Goal: Task Accomplishment & Management: Use online tool/utility

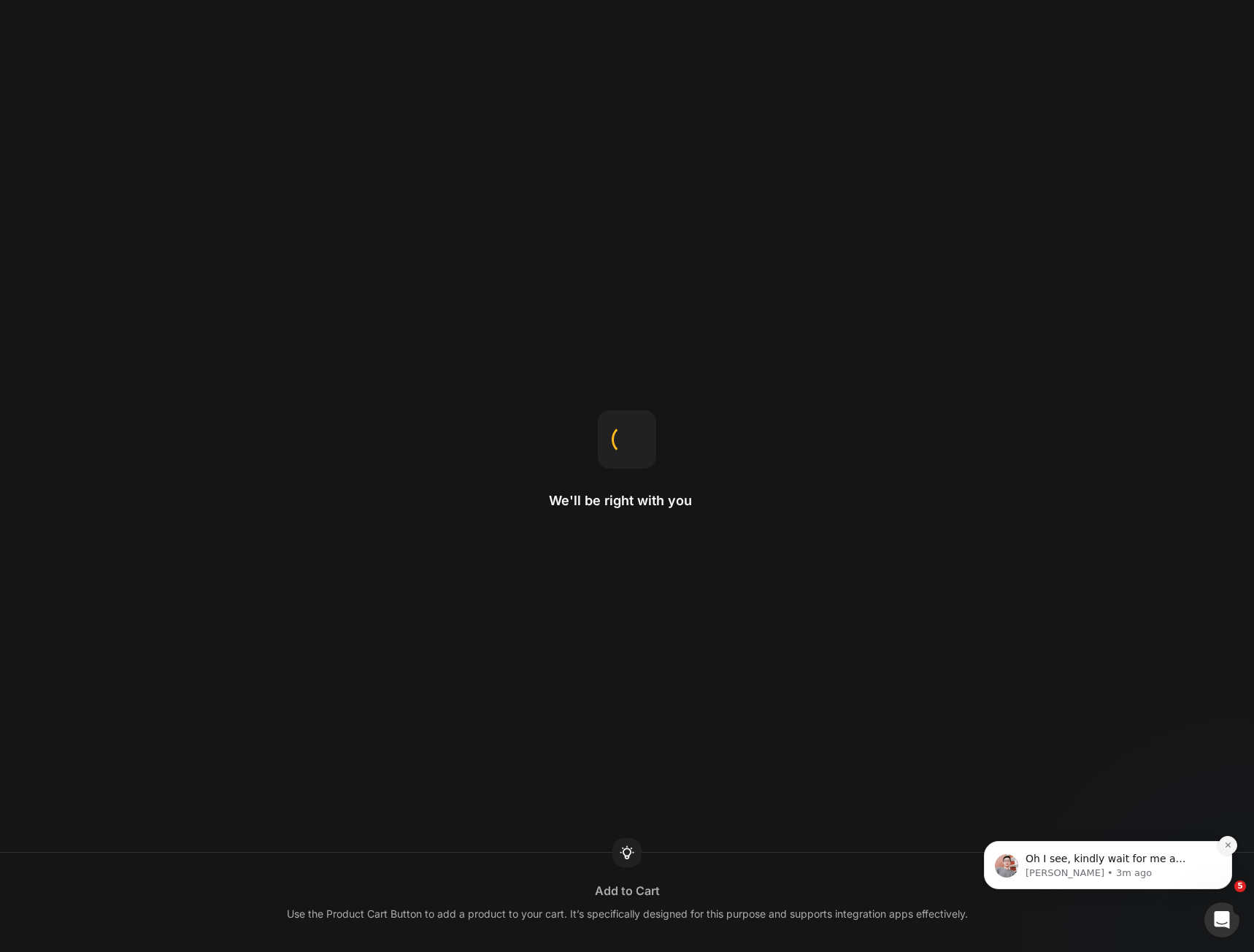
click at [1230, 847] on icon "Dismiss notification" at bounding box center [1227, 845] width 5 height 5
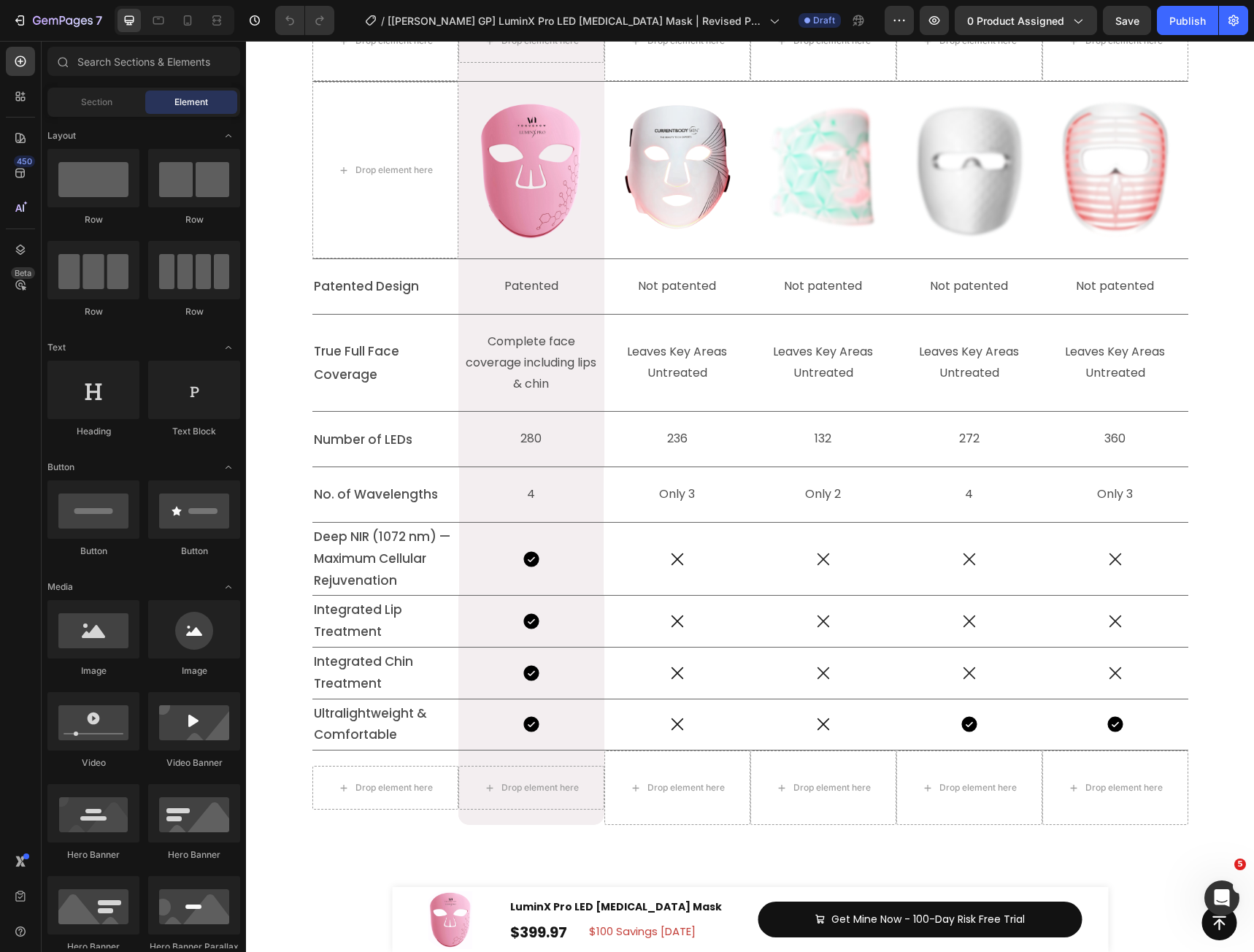
scroll to position [5972, 0]
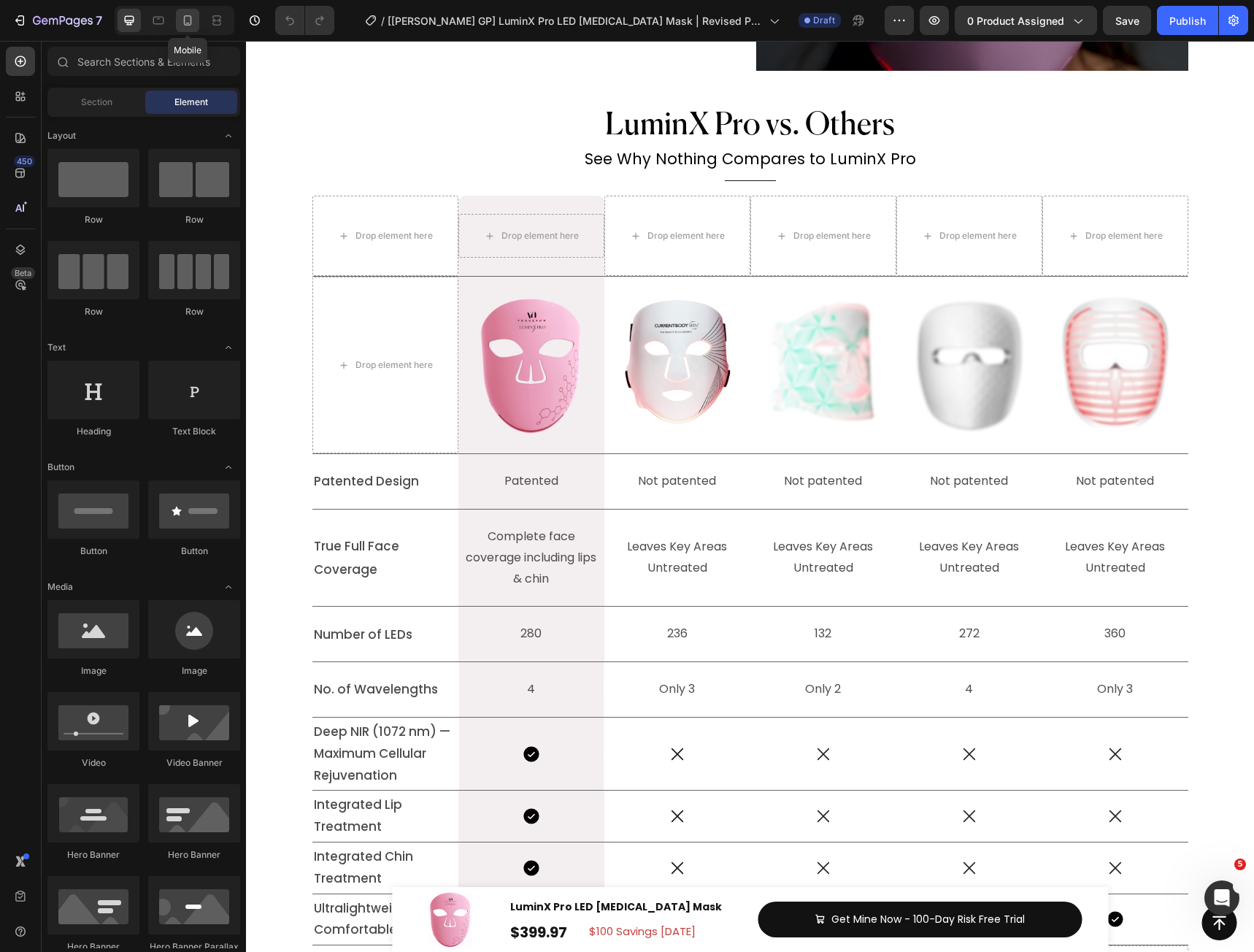
click at [190, 18] on icon at bounding box center [187, 20] width 8 height 10
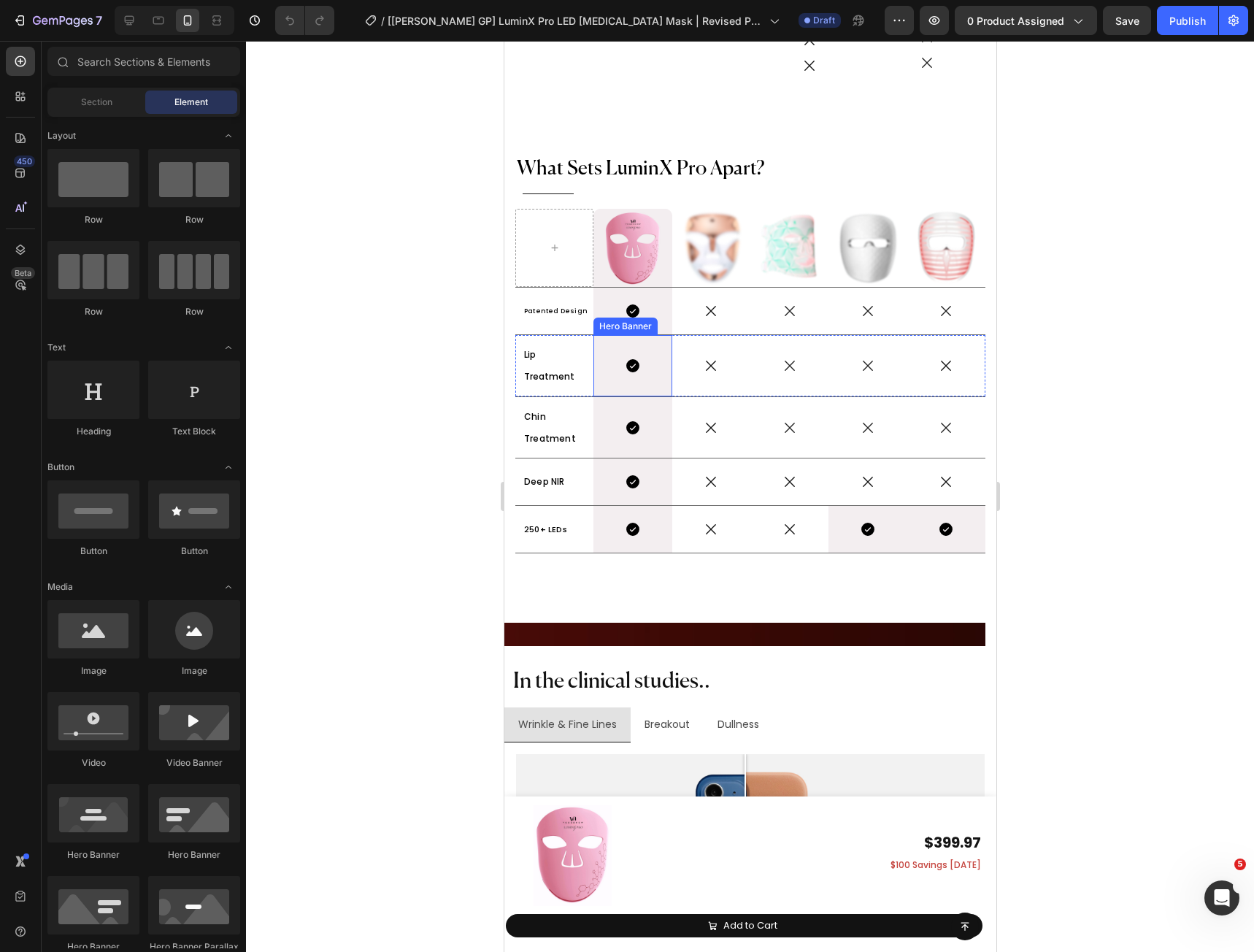
scroll to position [7444, 0]
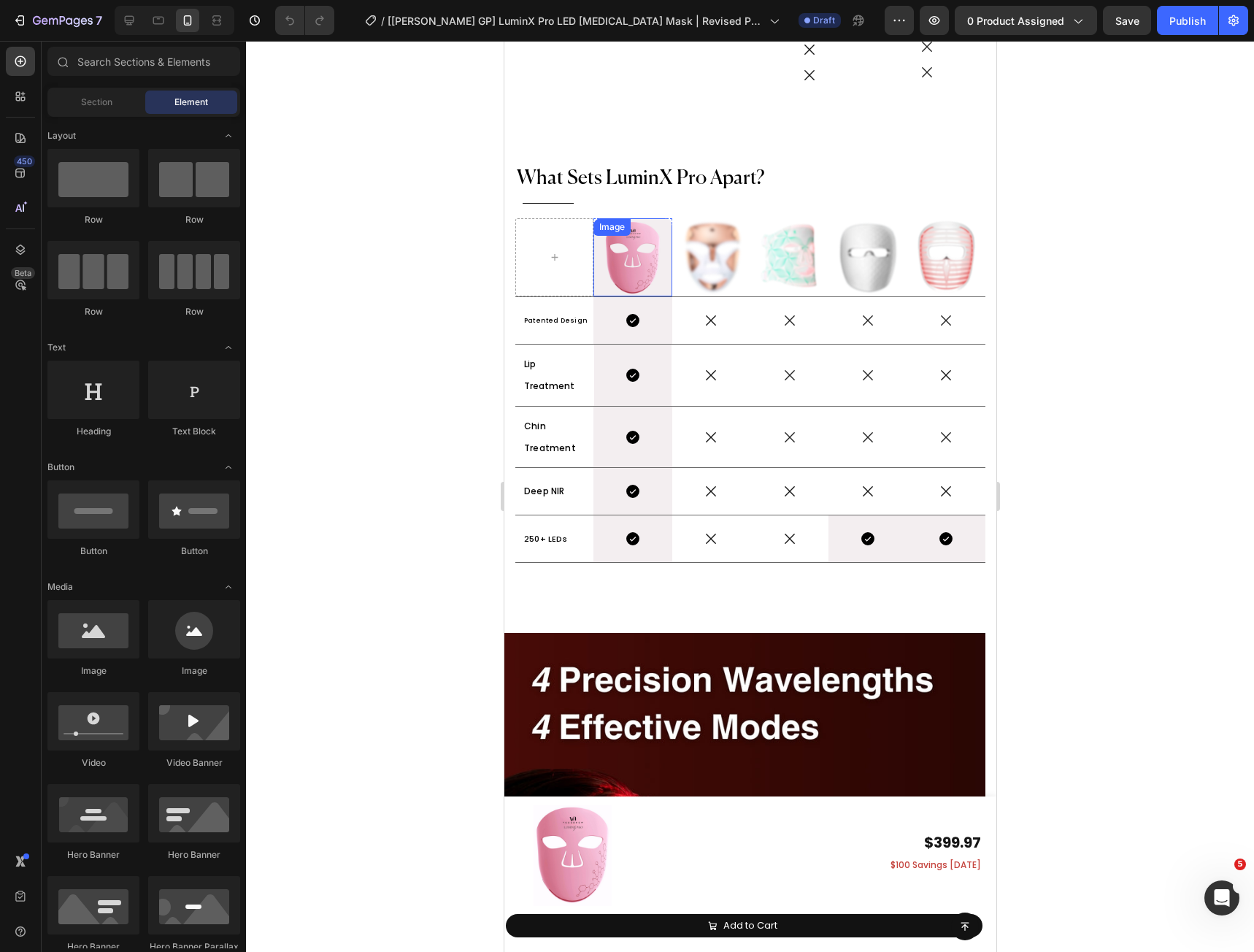
click at [632, 265] on img at bounding box center [631, 257] width 78 height 78
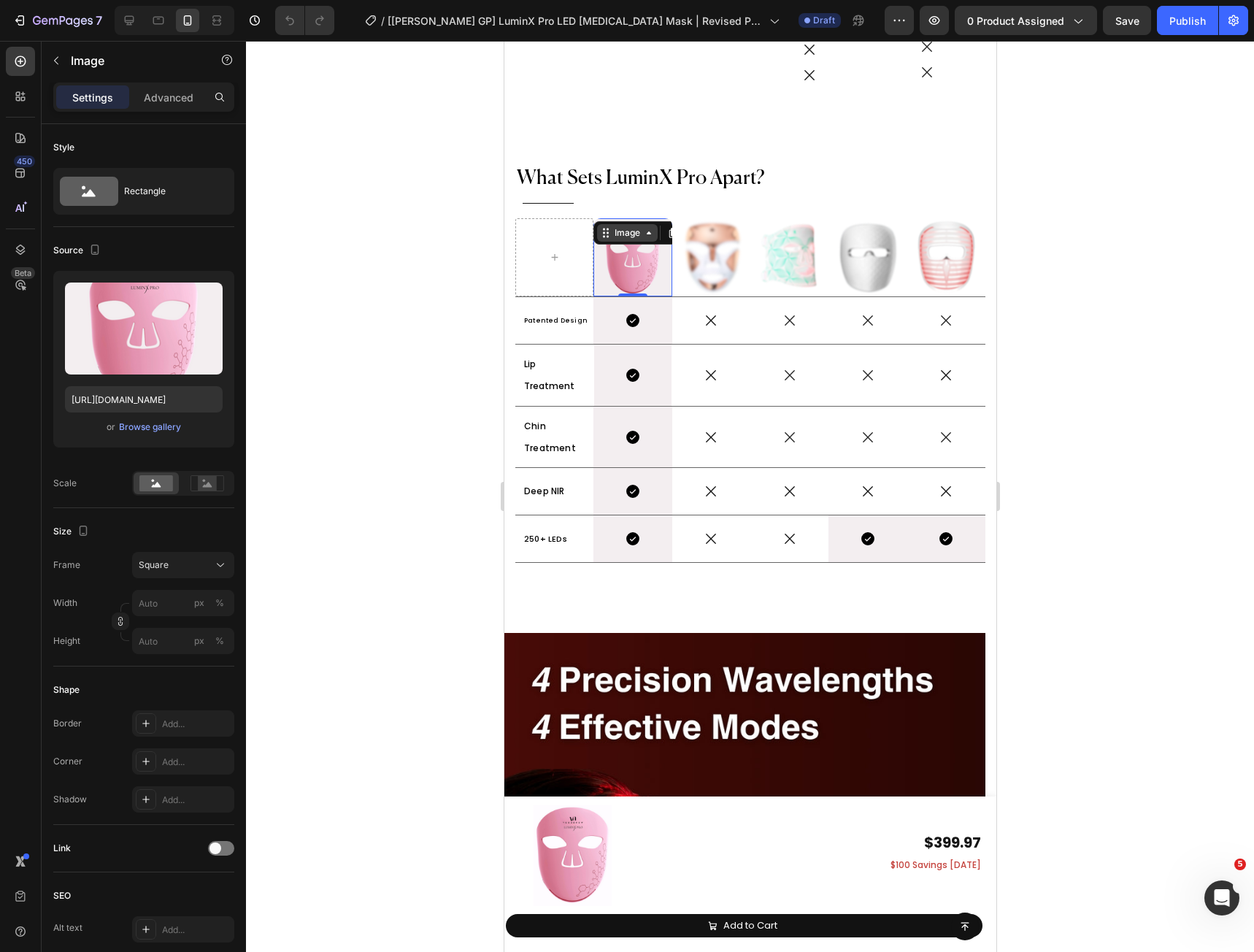
click at [615, 231] on div "Image" at bounding box center [626, 233] width 31 height 13
drag, startPoint x: 132, startPoint y: 29, endPoint x: 200, endPoint y: 262, distance: 242.7
click at [132, 29] on div at bounding box center [129, 20] width 24 height 24
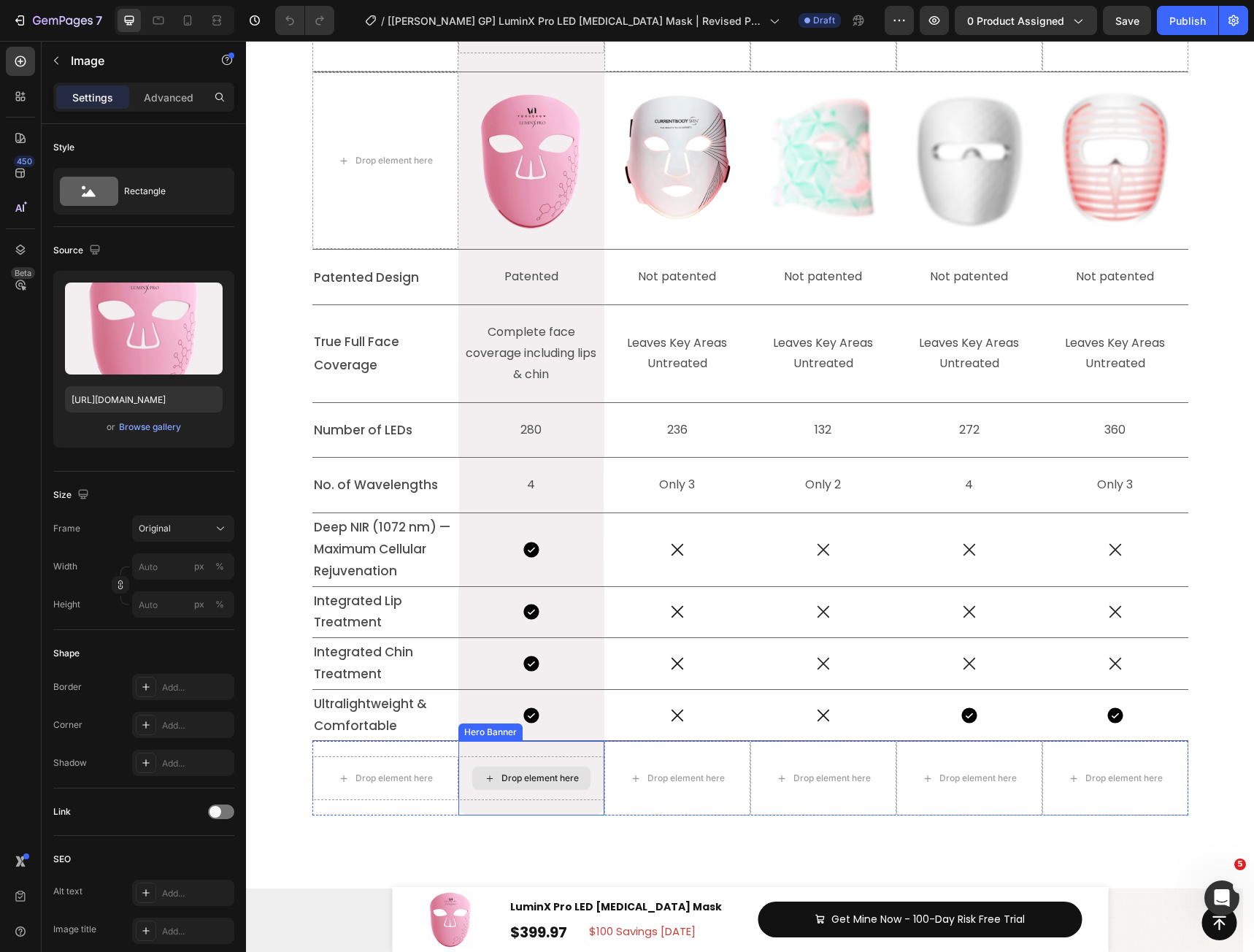
scroll to position [7198, 0]
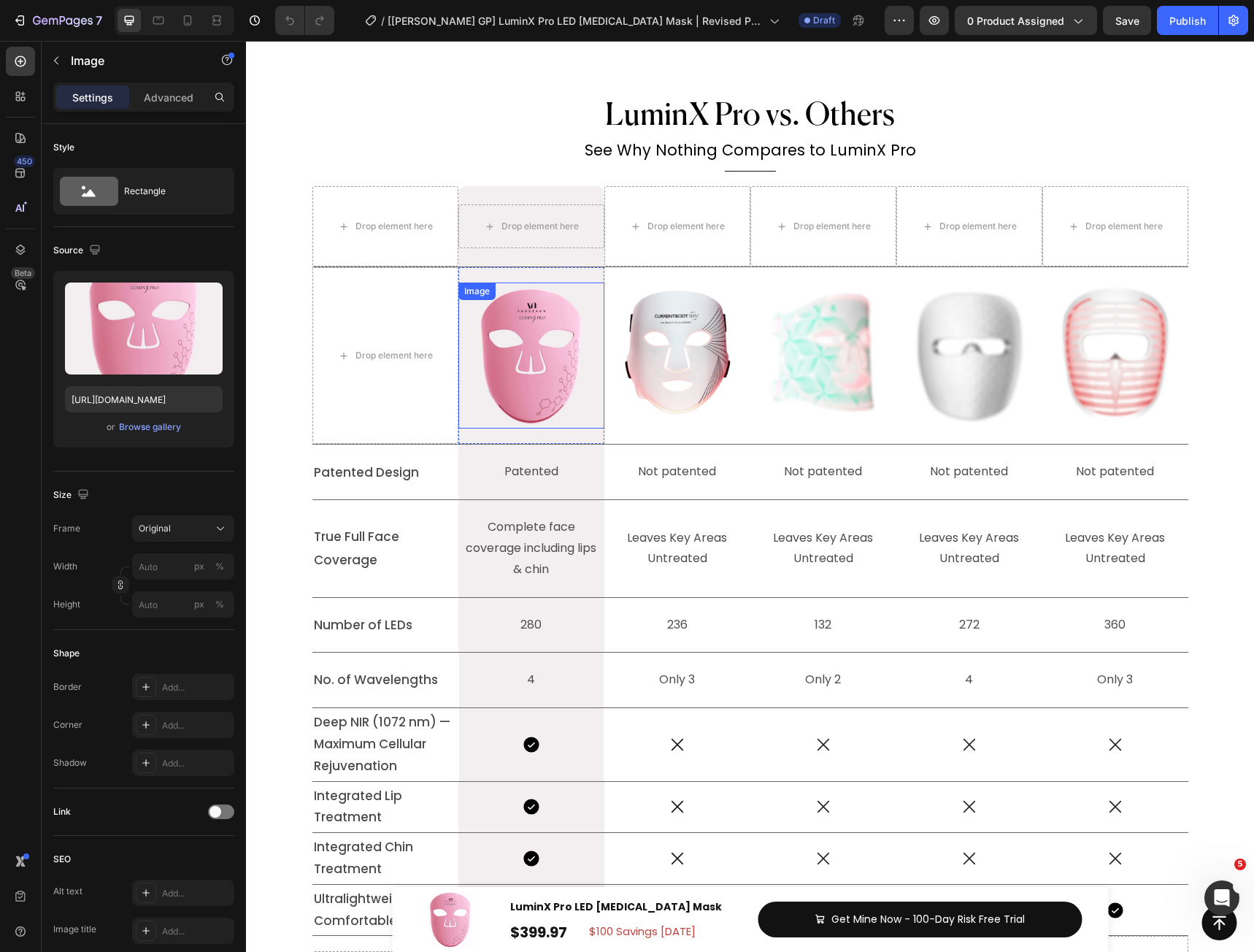
click at [502, 401] on img at bounding box center [531, 355] width 146 height 146
click at [488, 303] on div "Why Choose LuxGlow? Heading Title Line LuminX Pro vs. Others Heading See Why No…" at bounding box center [749, 553] width 986 height 914
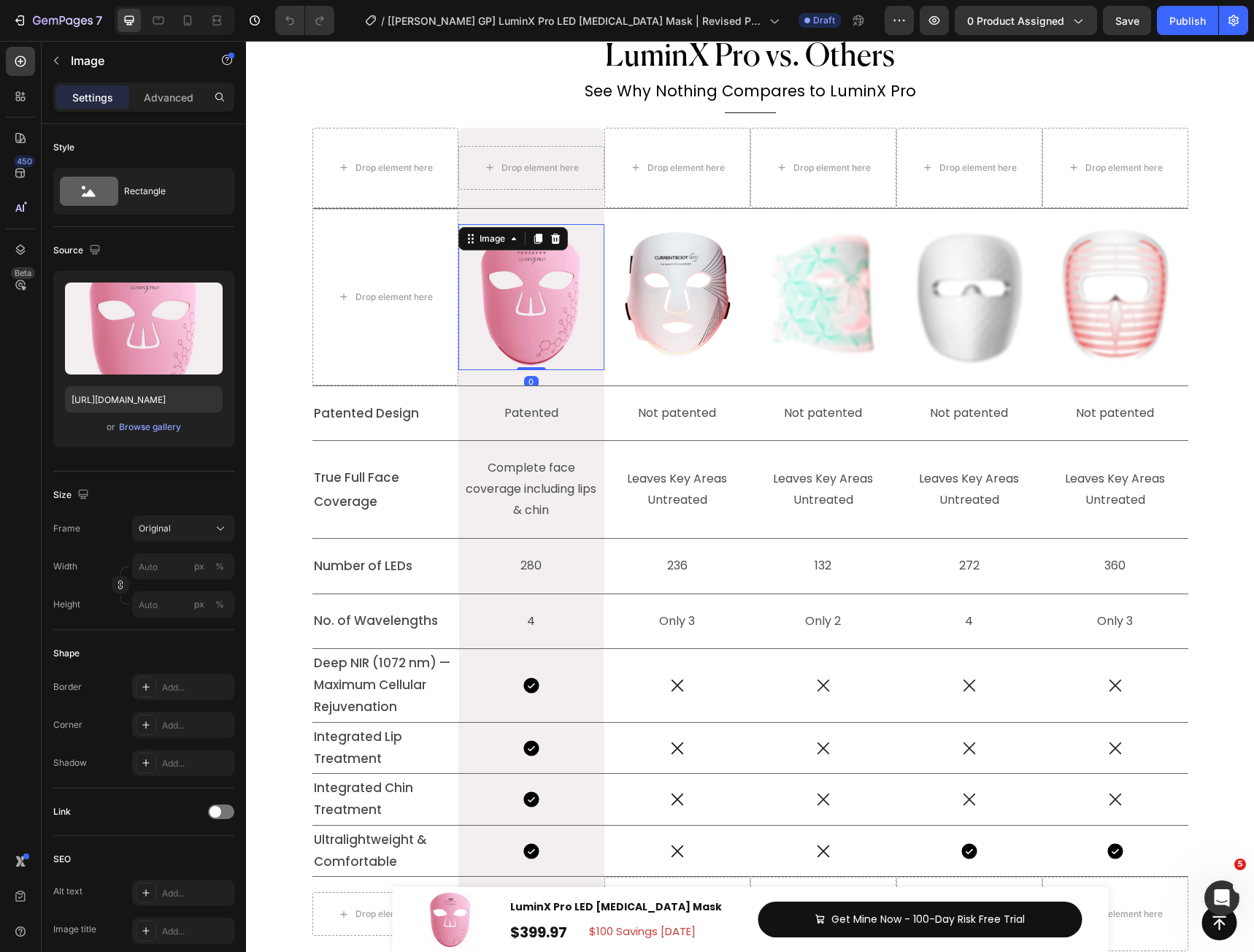
scroll to position [6419, 0]
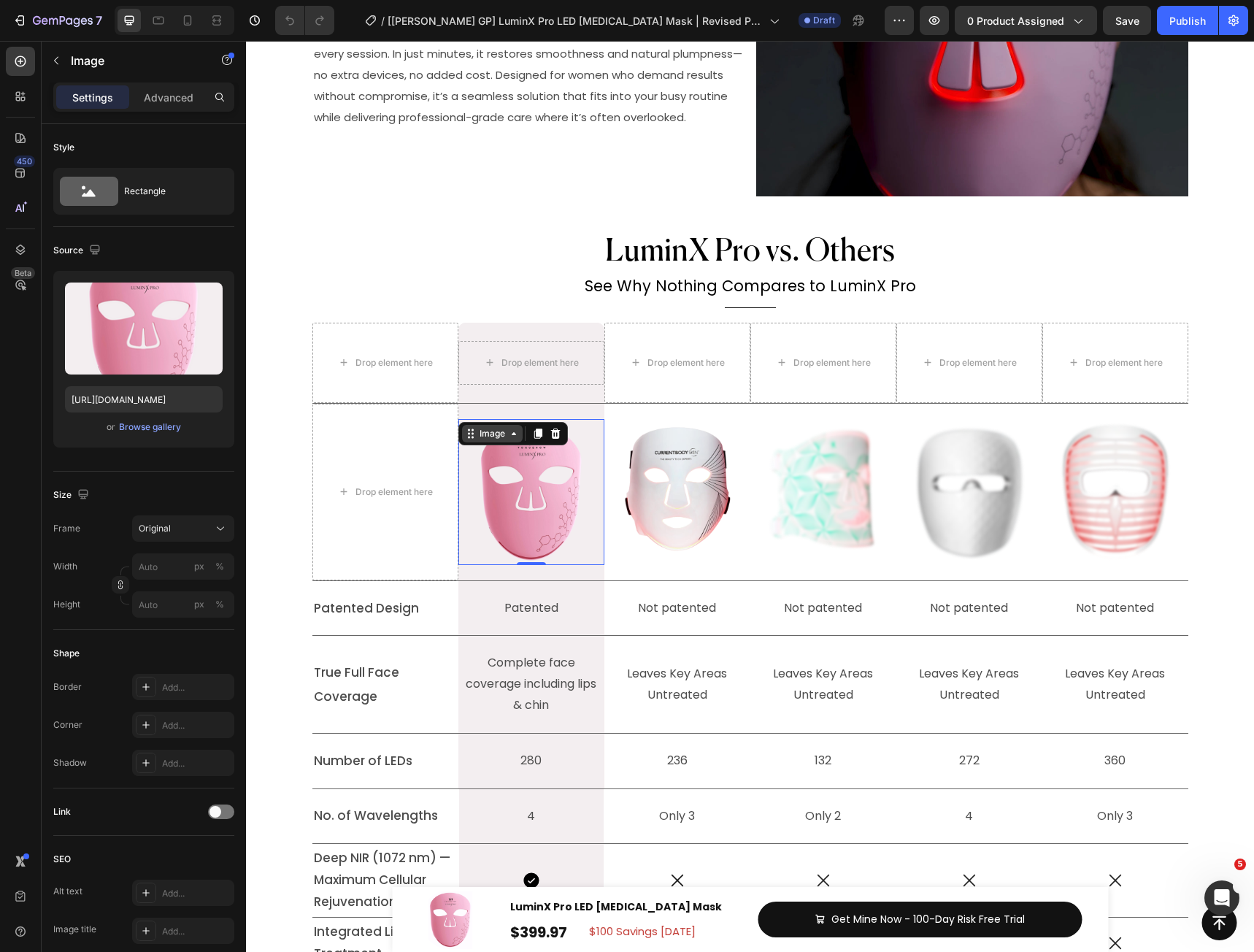
click at [486, 433] on div "Image" at bounding box center [491, 433] width 31 height 13
click at [664, 489] on img at bounding box center [677, 491] width 146 height 146
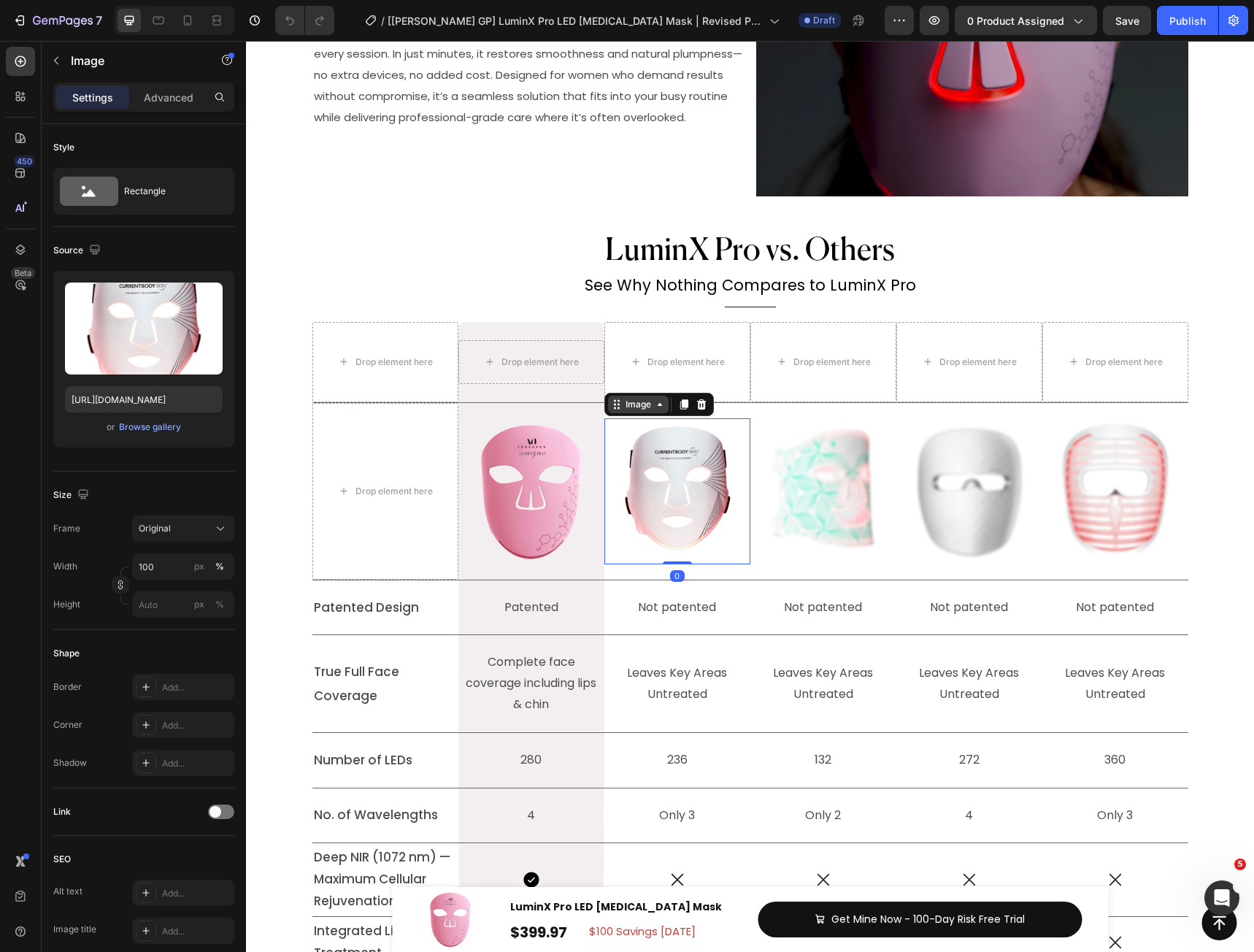
click at [630, 411] on div "Image" at bounding box center [637, 404] width 31 height 13
click at [478, 310] on div "Hero Banner" at bounding box center [490, 314] width 58 height 13
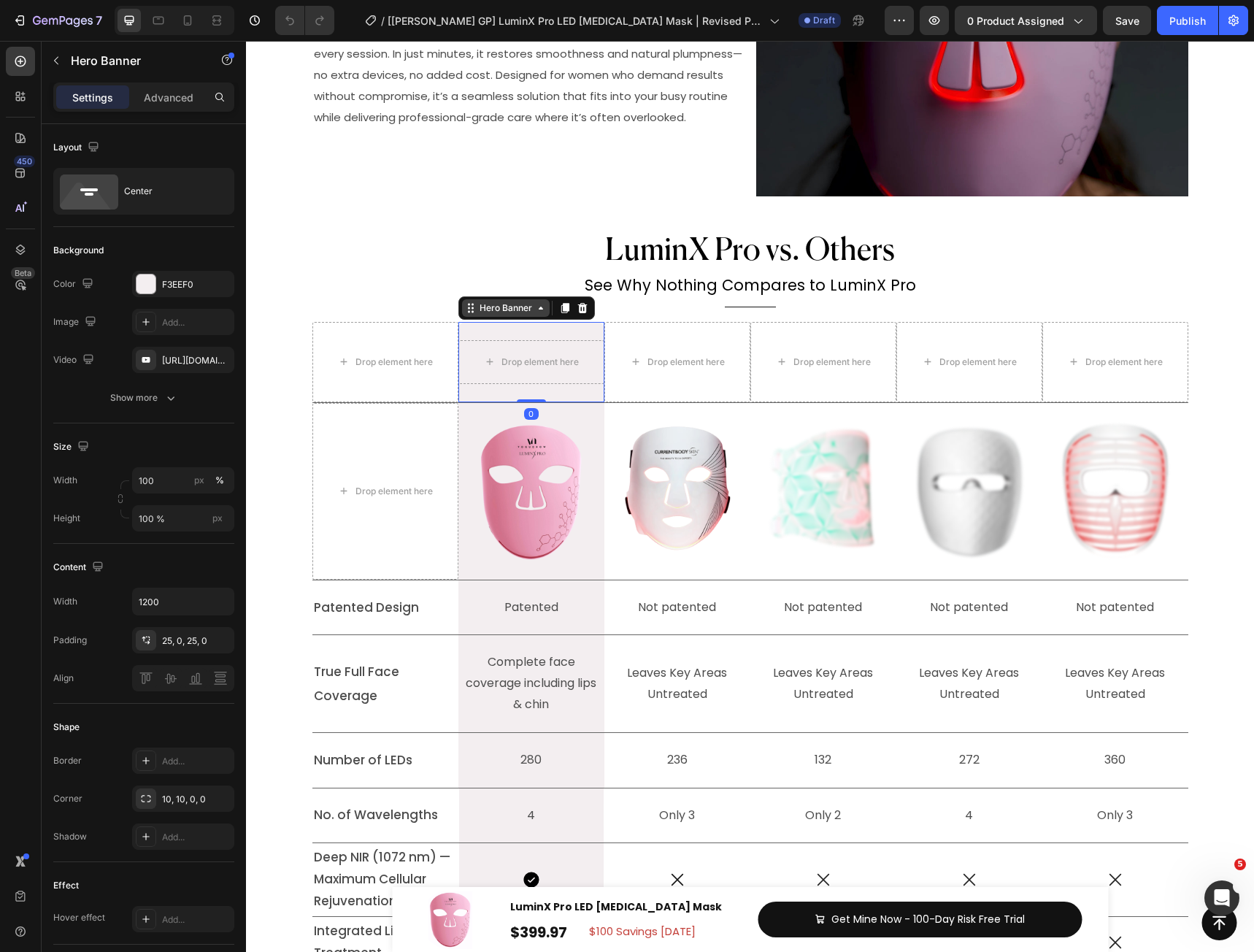
click at [480, 310] on div "Hero Banner" at bounding box center [506, 308] width 58 height 13
click at [364, 609] on span "Patented Design" at bounding box center [366, 607] width 105 height 18
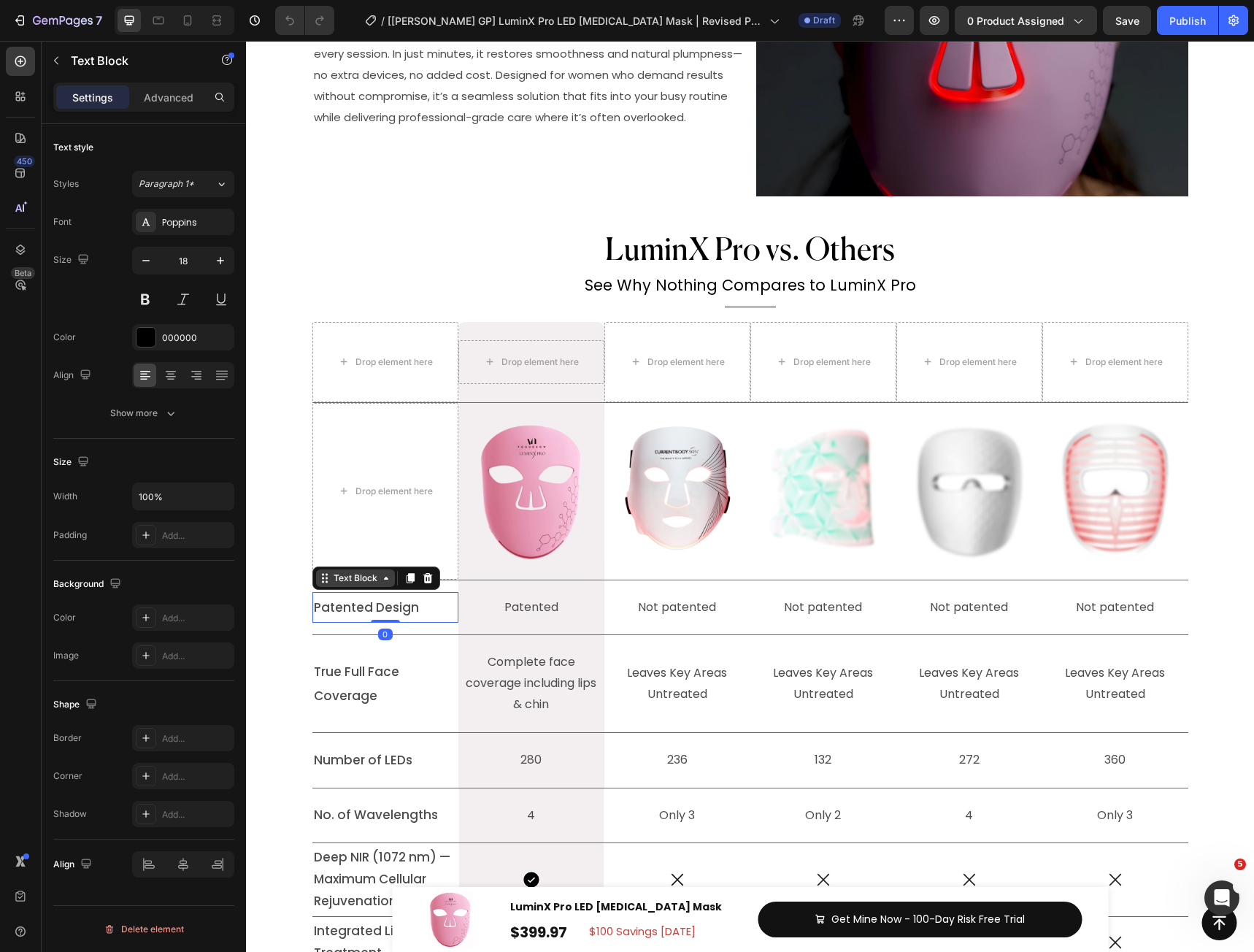
click at [344, 581] on div "Text Block" at bounding box center [355, 578] width 50 height 13
click at [574, 506] on img at bounding box center [531, 491] width 146 height 146
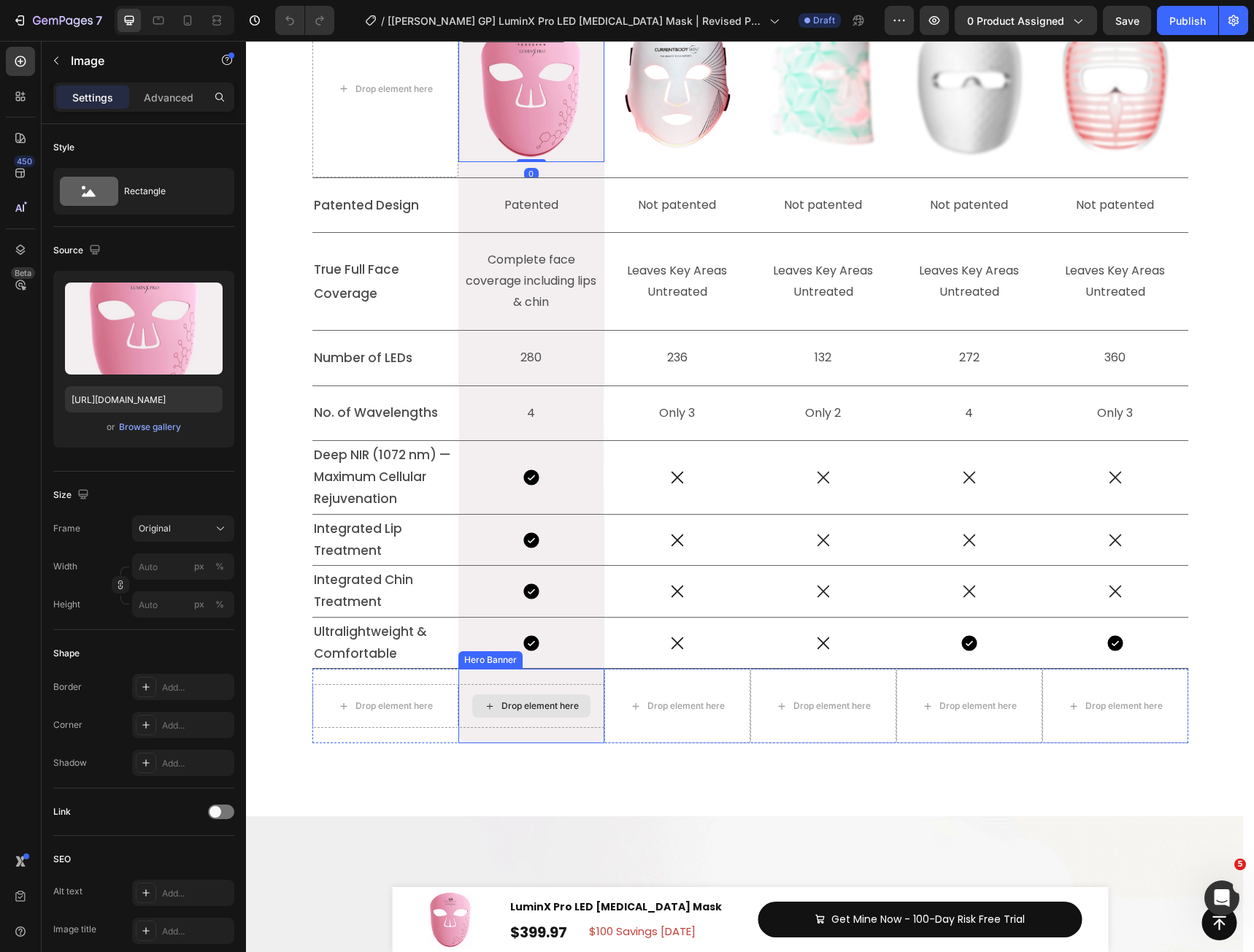
scroll to position [6809, 0]
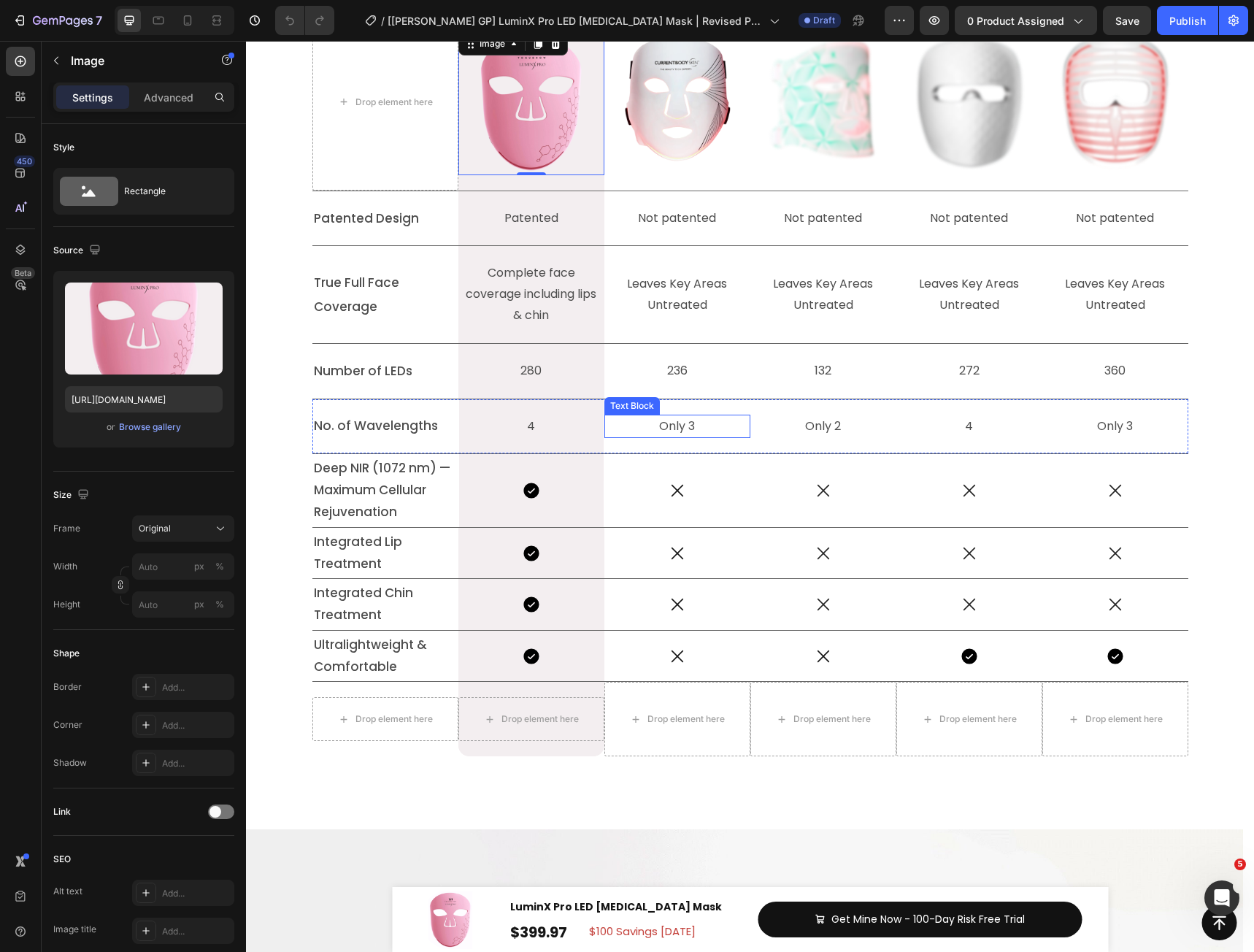
click at [640, 434] on p "Only 3" at bounding box center [677, 427] width 143 height 21
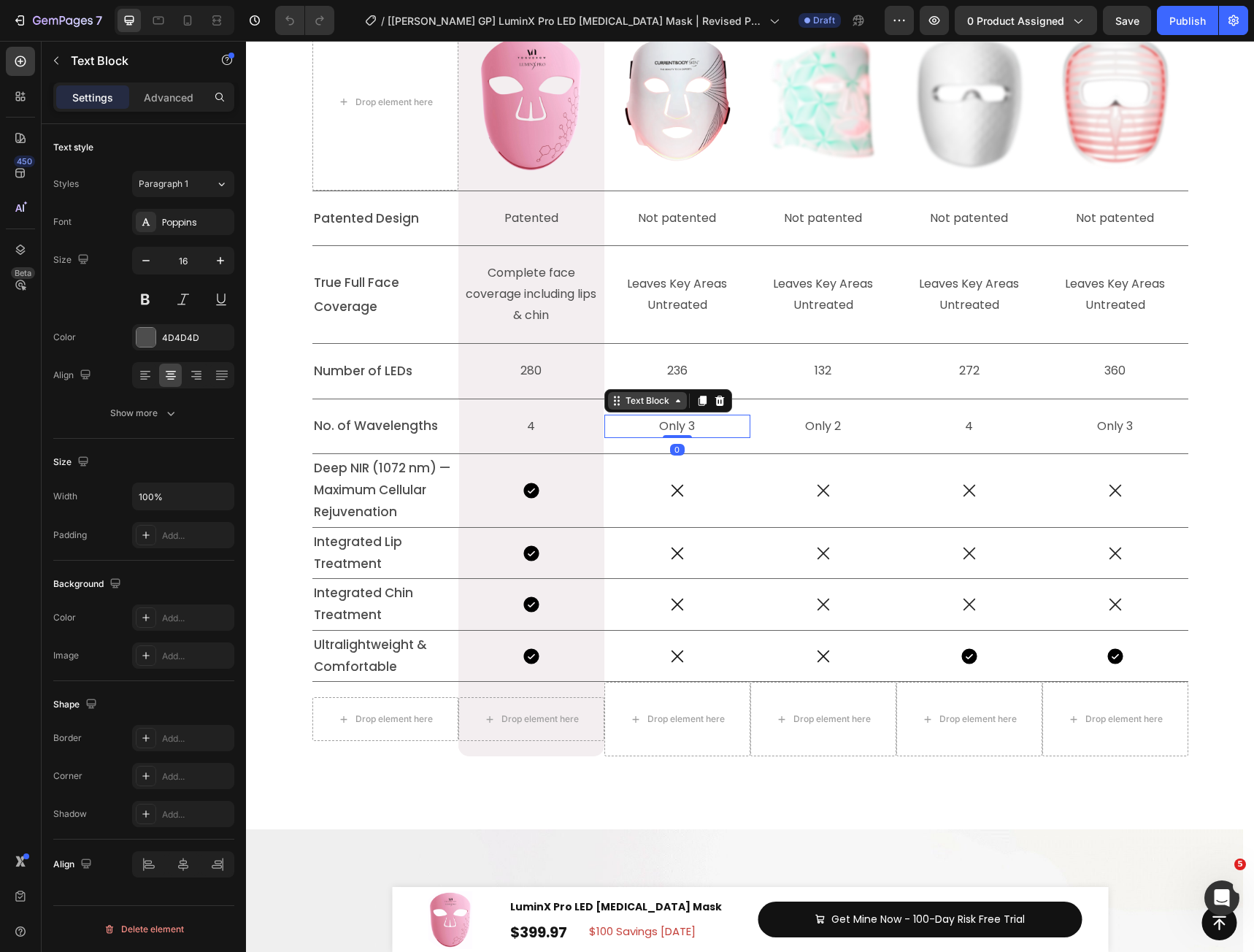
click at [622, 406] on div "Text Block" at bounding box center [647, 401] width 50 height 13
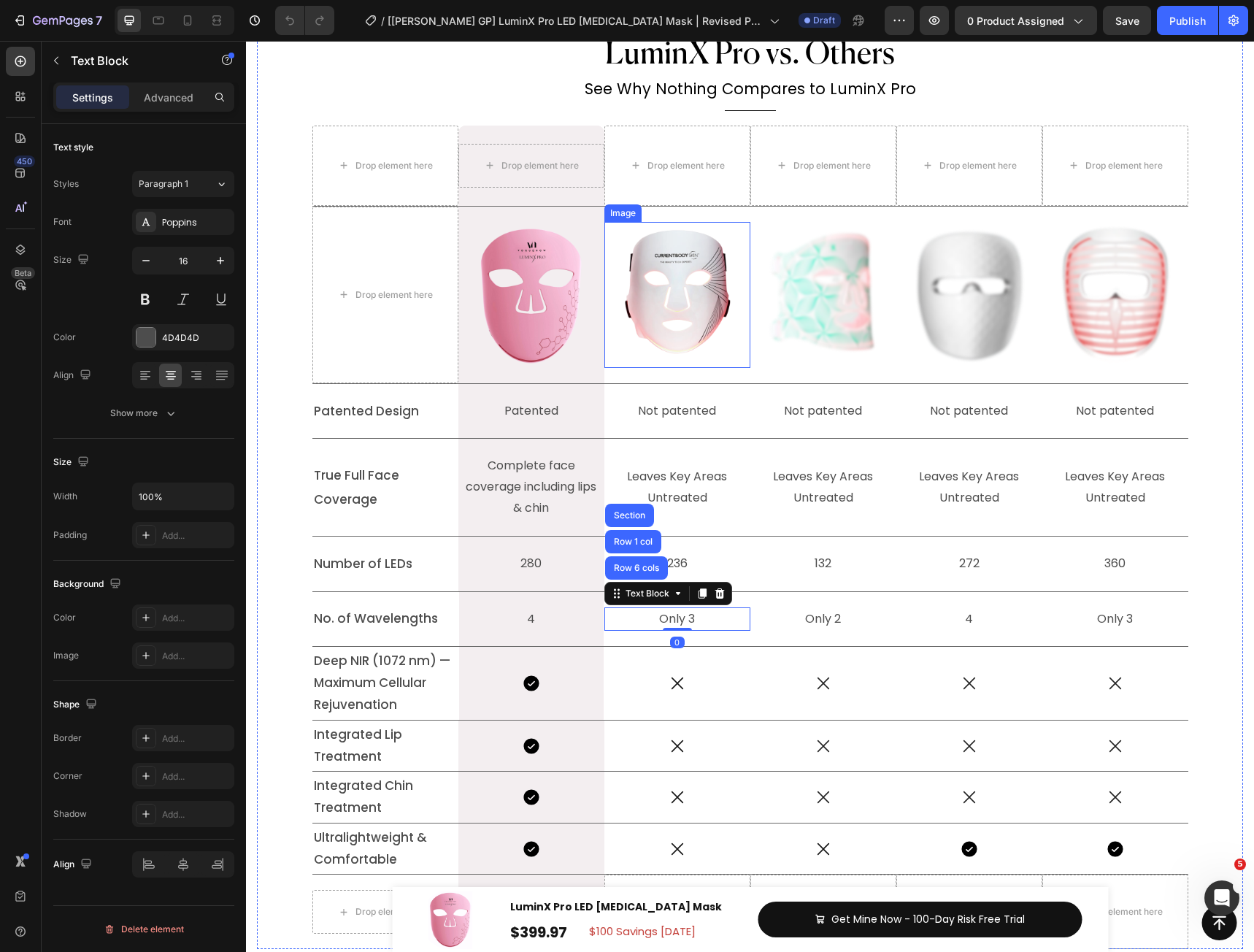
scroll to position [6614, 0]
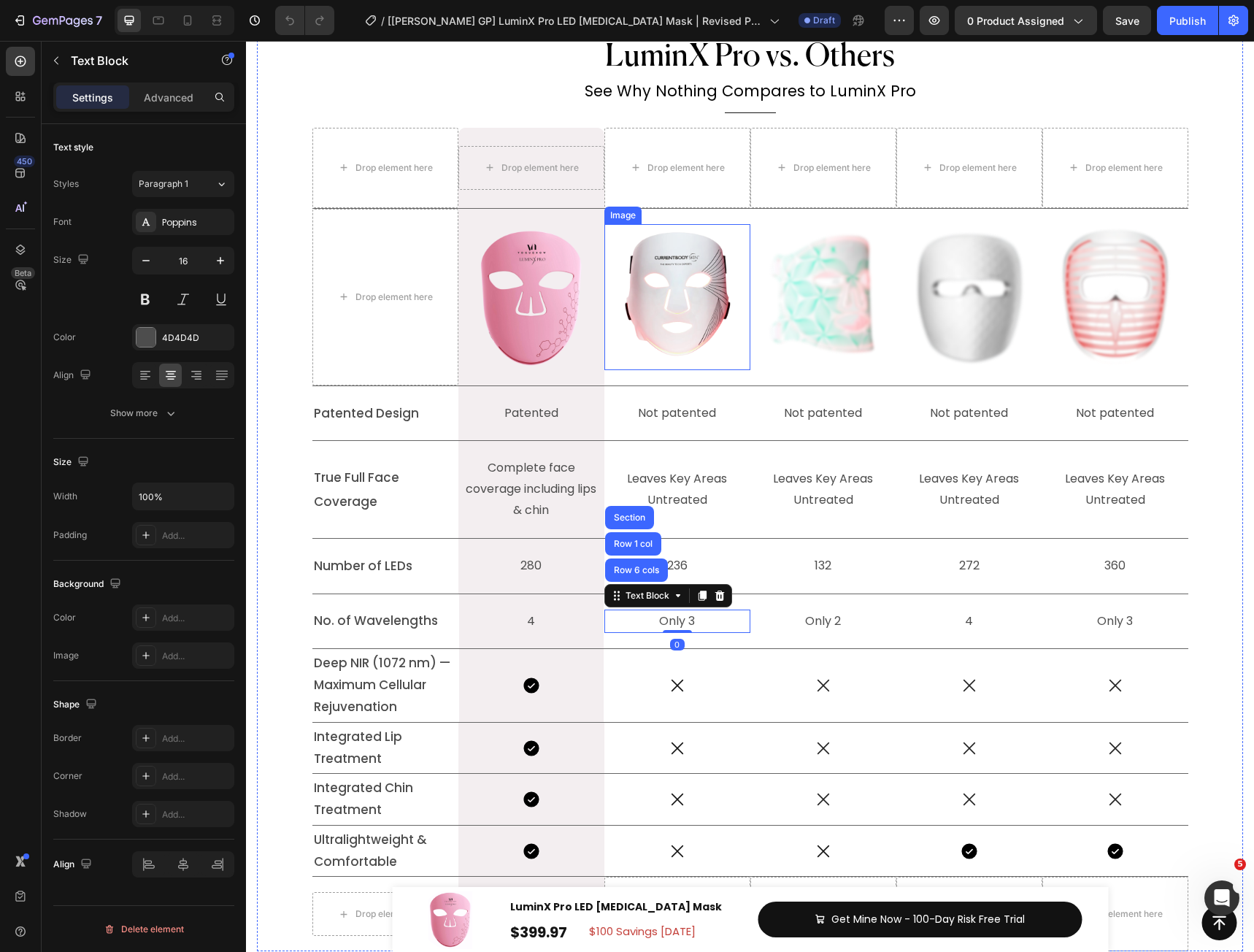
click at [677, 316] on img at bounding box center [677, 297] width 146 height 146
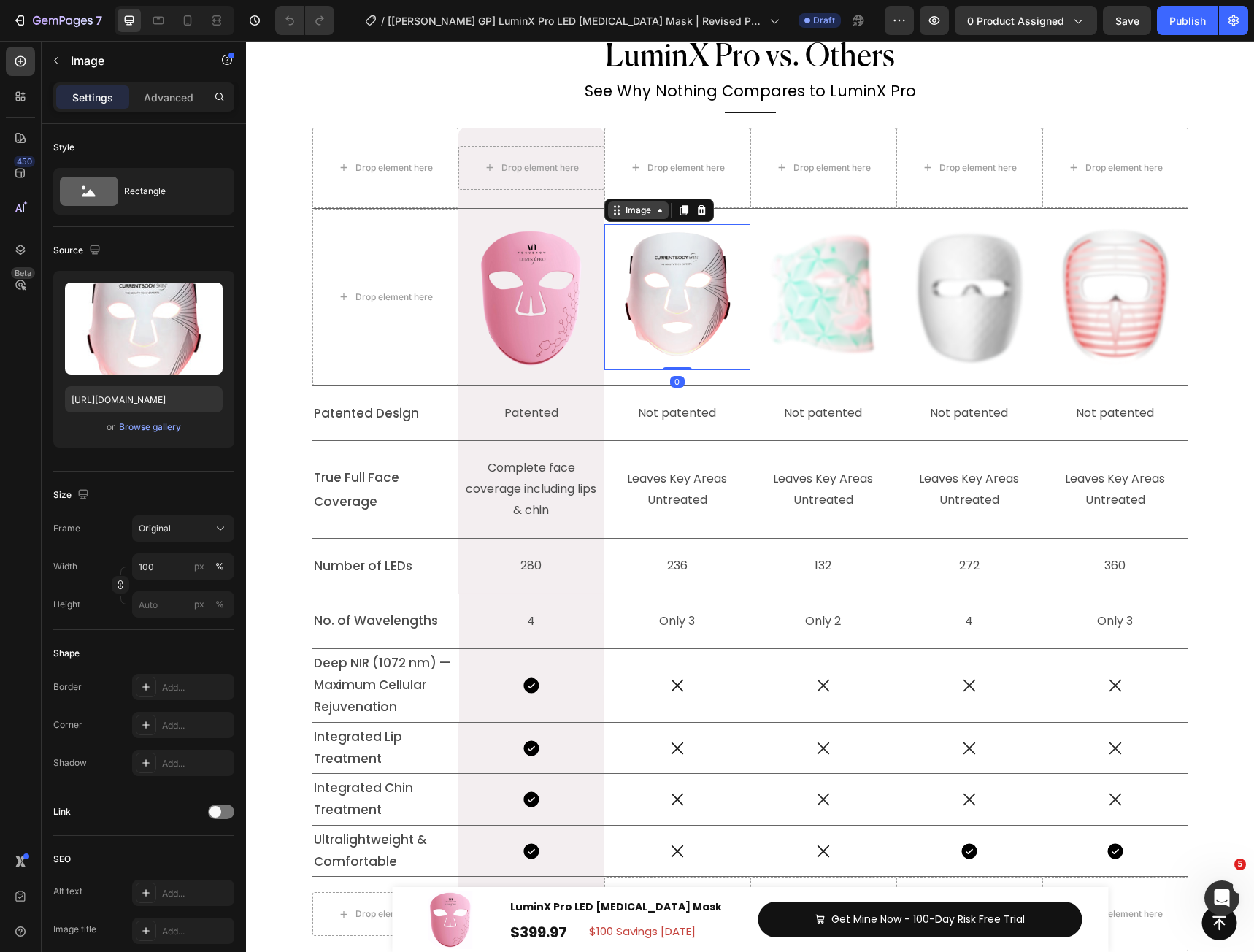
click at [630, 206] on div "Image" at bounding box center [637, 210] width 31 height 13
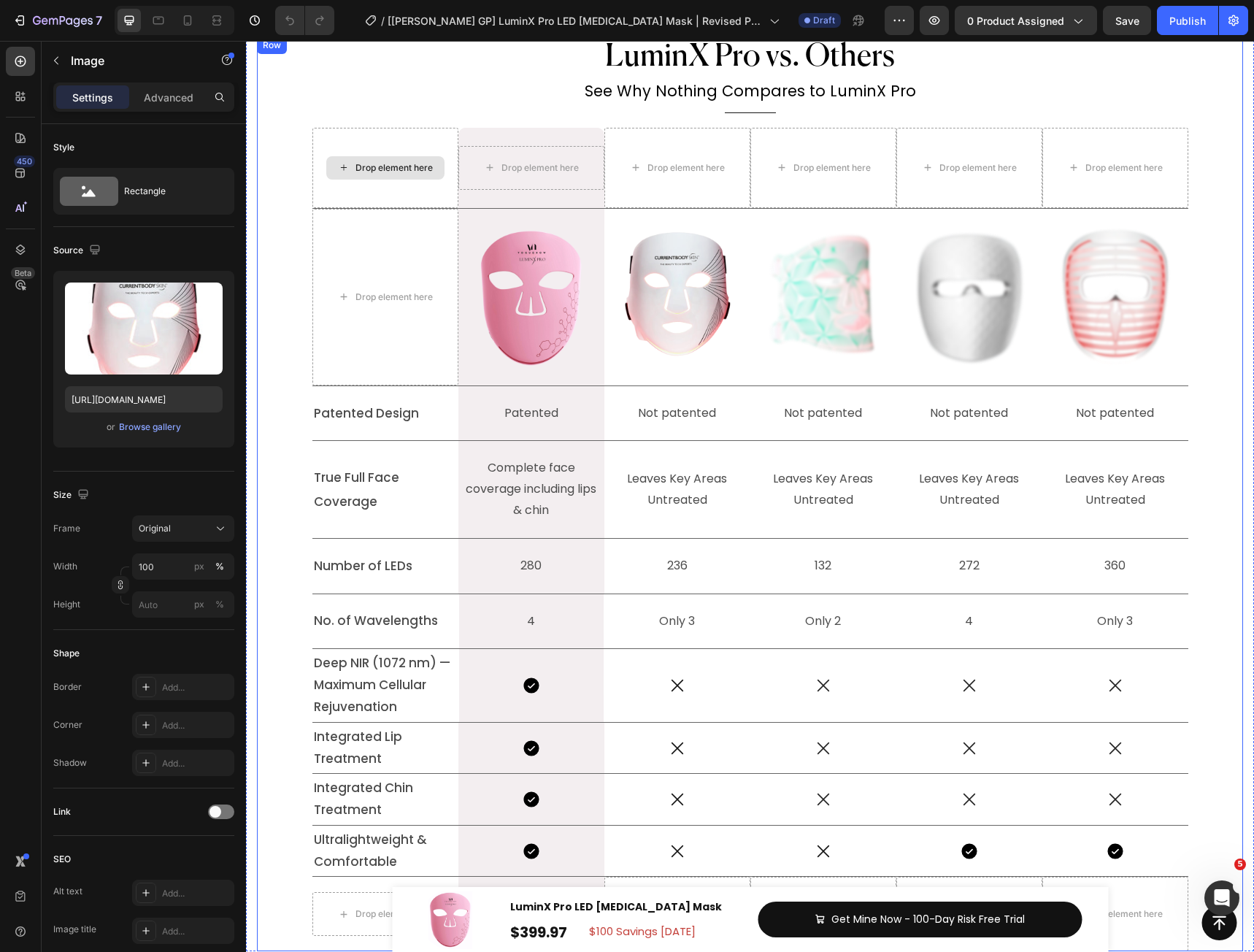
click at [348, 168] on div "Drop element here" at bounding box center [385, 168] width 119 height 24
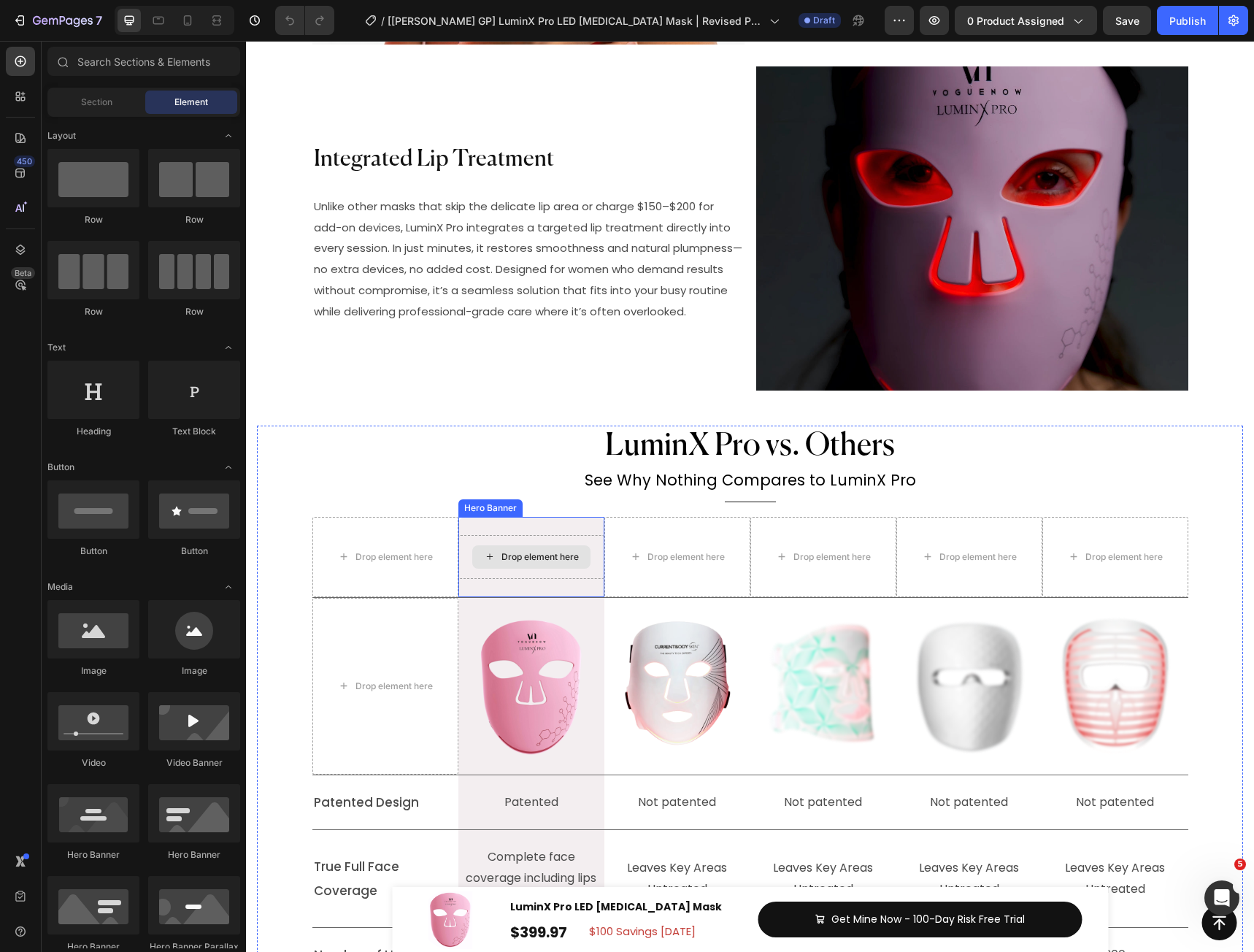
scroll to position [6419, 0]
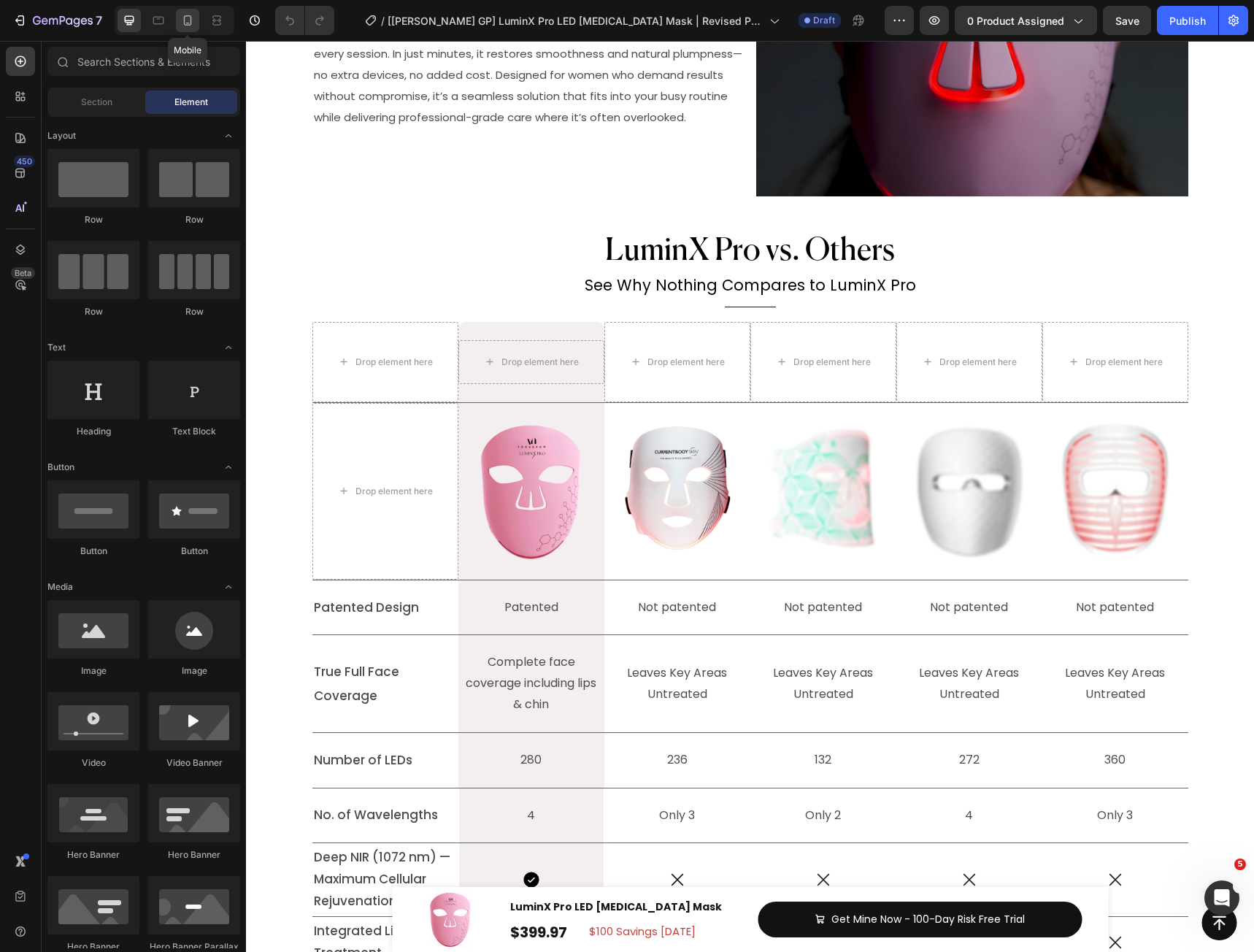
click at [179, 22] on div at bounding box center [187, 20] width 24 height 24
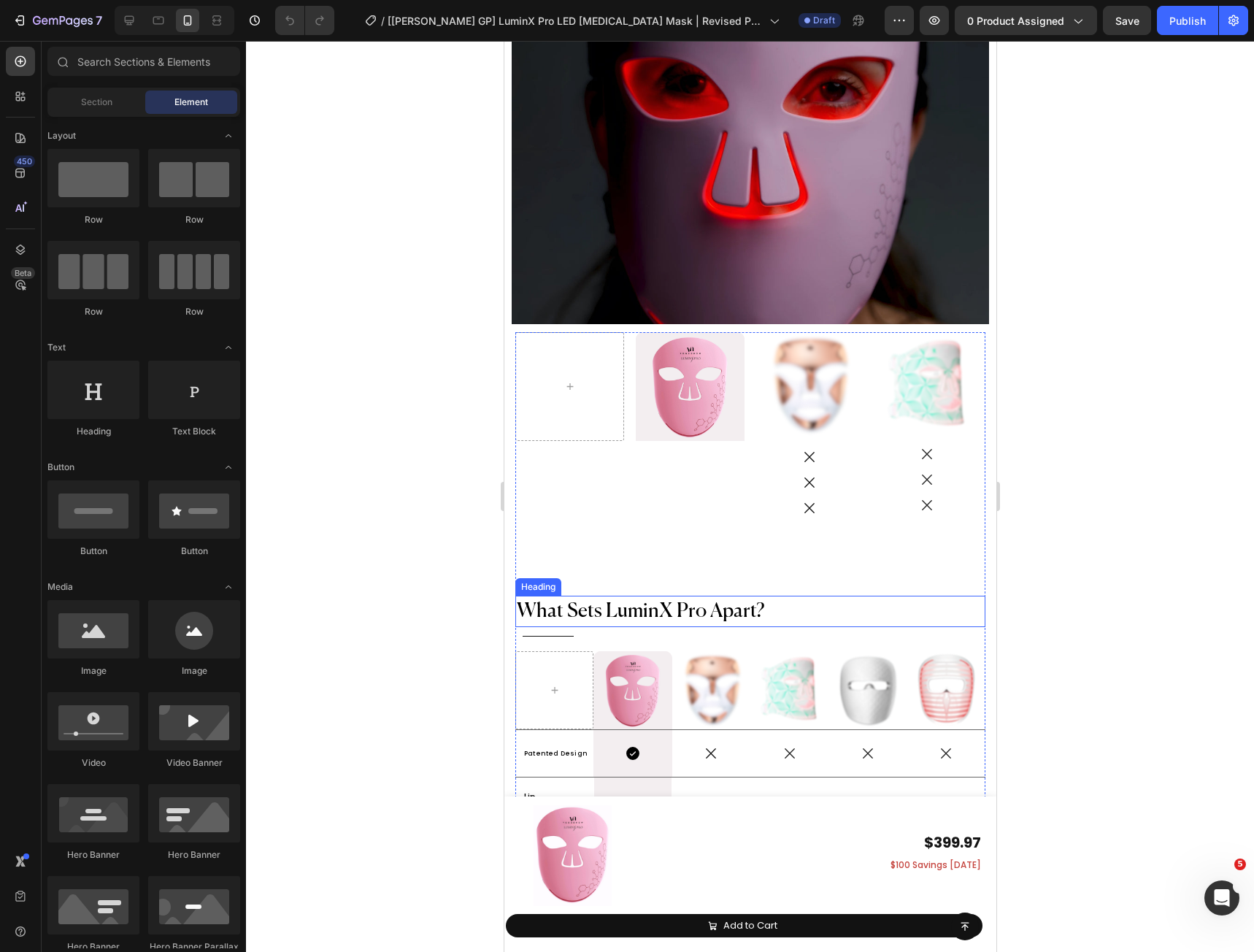
scroll to position [6959, 0]
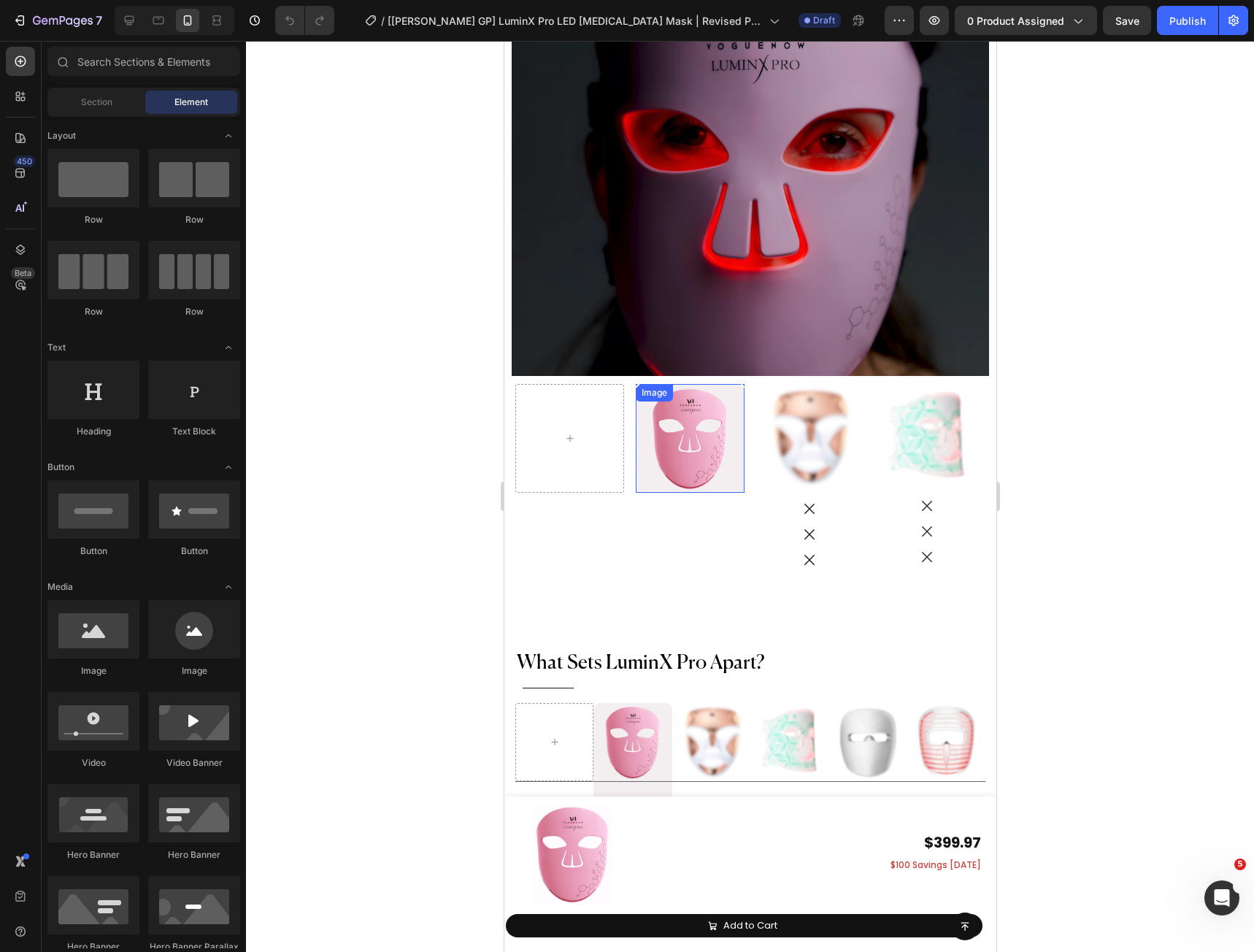
click at [693, 440] on img at bounding box center [688, 438] width 108 height 108
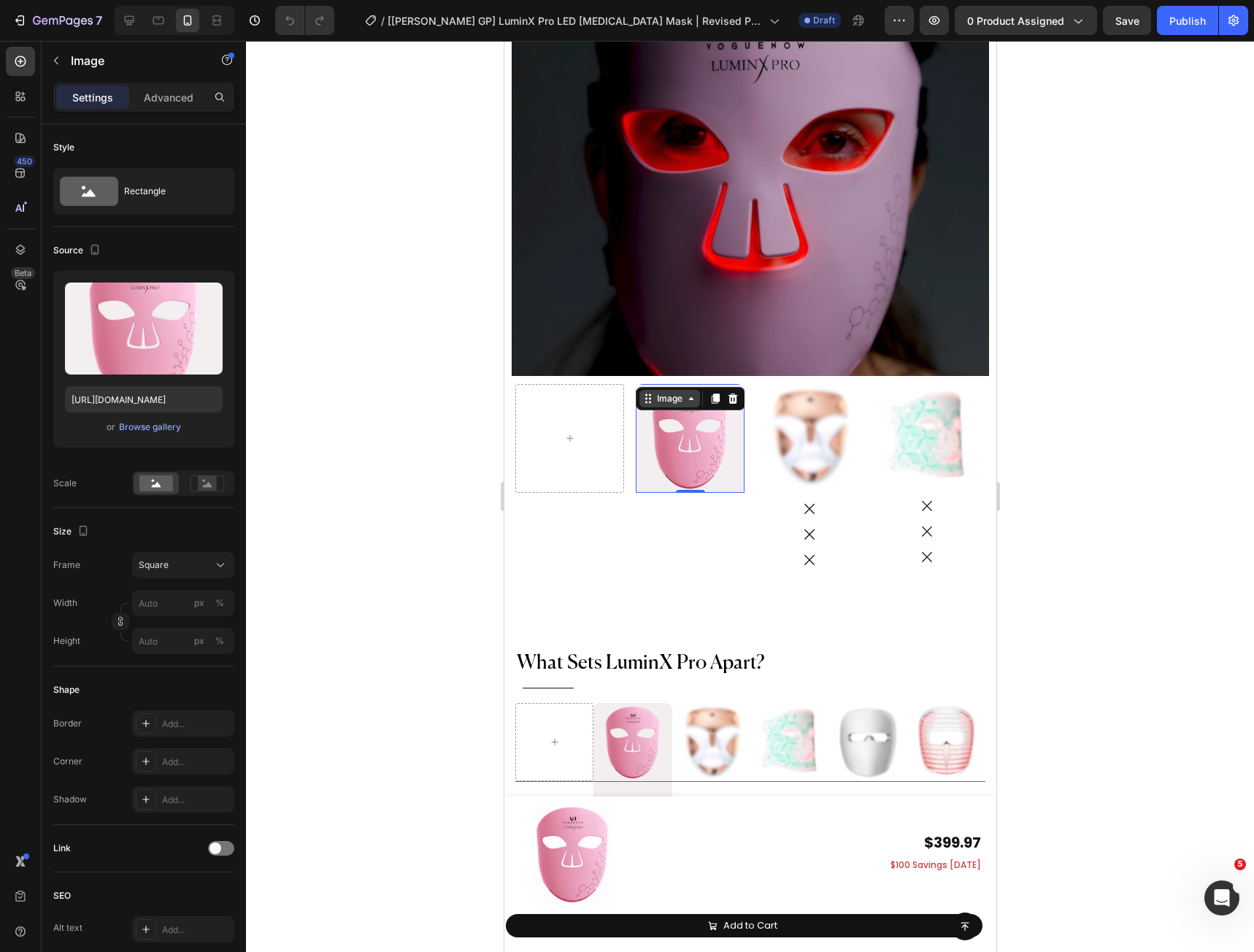
click at [663, 407] on div "Image" at bounding box center [668, 398] width 60 height 18
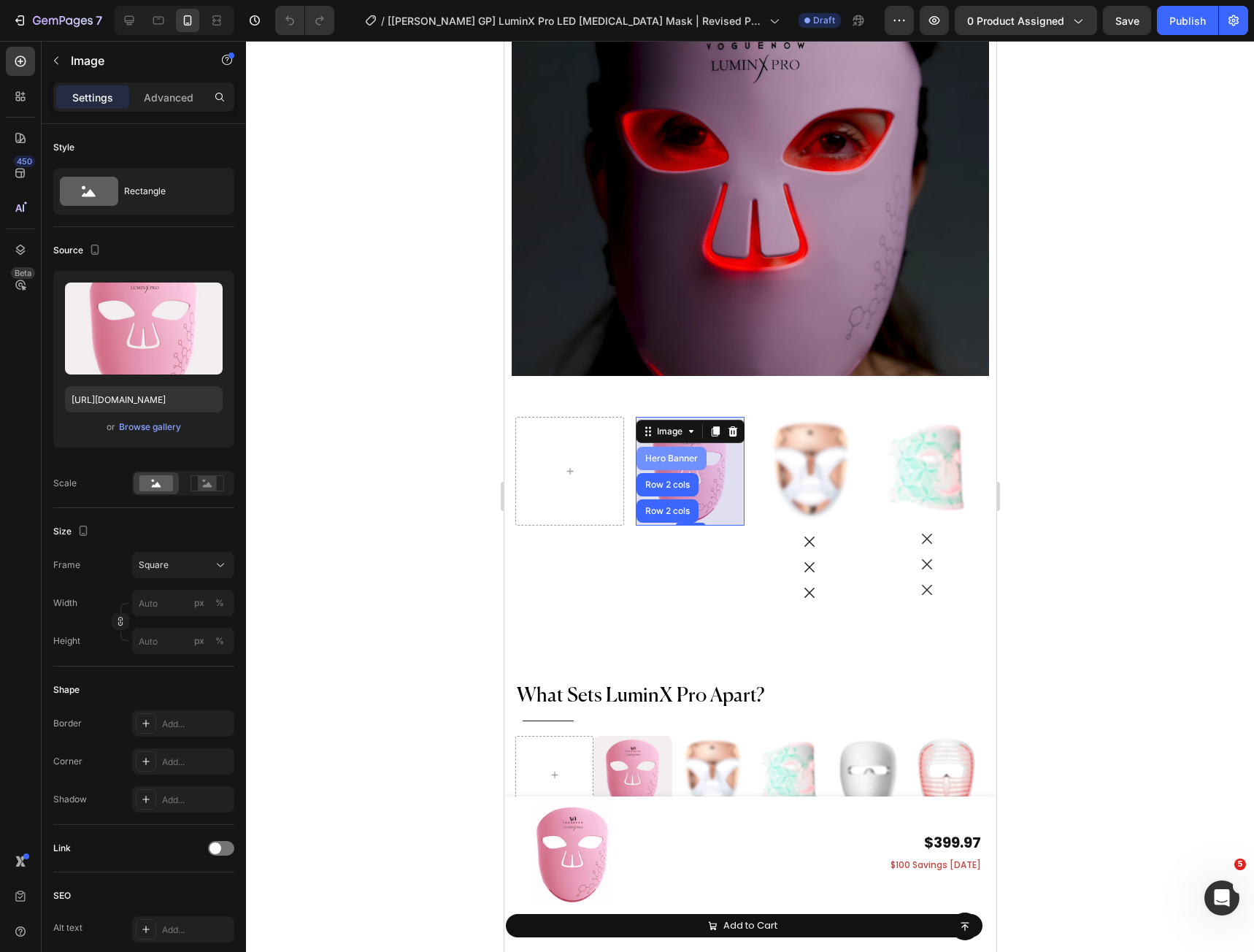
click at [679, 446] on div "Hero Banner" at bounding box center [670, 458] width 70 height 24
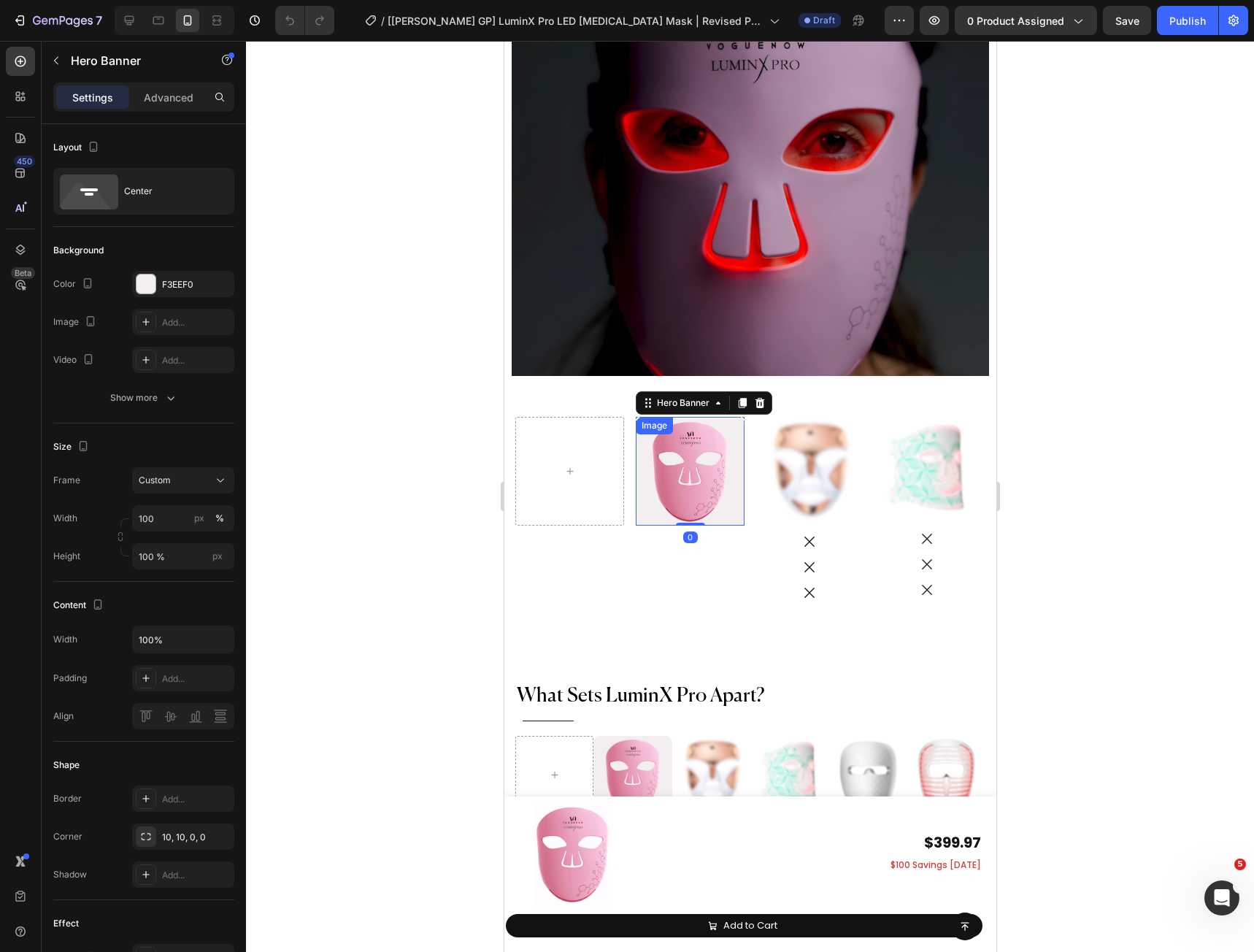
click at [680, 410] on div "Why Choose LuxGlow? Heading Title Line LuminX Pro vs. Others Heading See Why No…" at bounding box center [749, 768] width 491 height 718
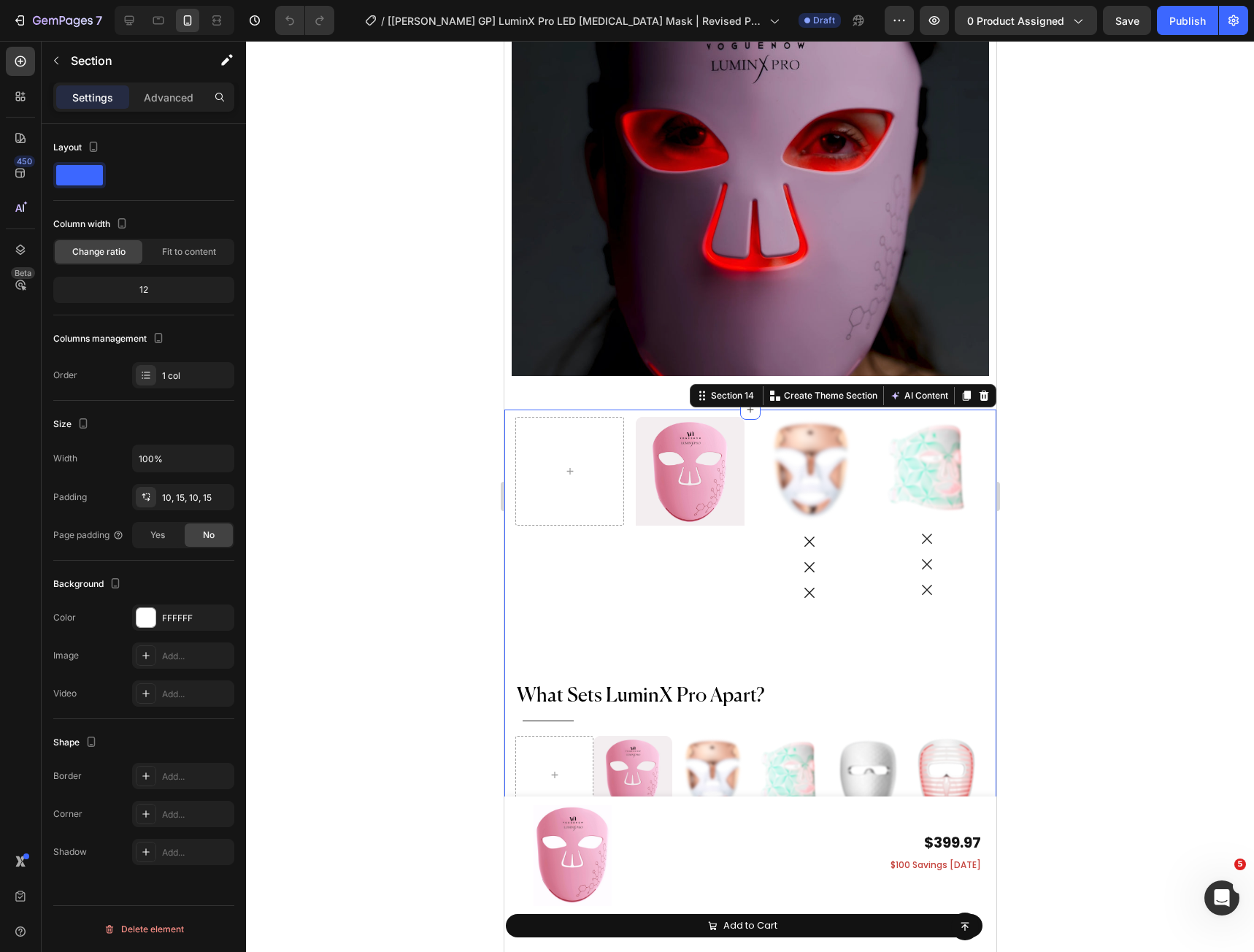
click at [689, 384] on div "Section 14 Create Theme Section AI Content Write with GemAI What would you like…" at bounding box center [843, 395] width 307 height 24
click at [689, 425] on img at bounding box center [688, 471] width 108 height 108
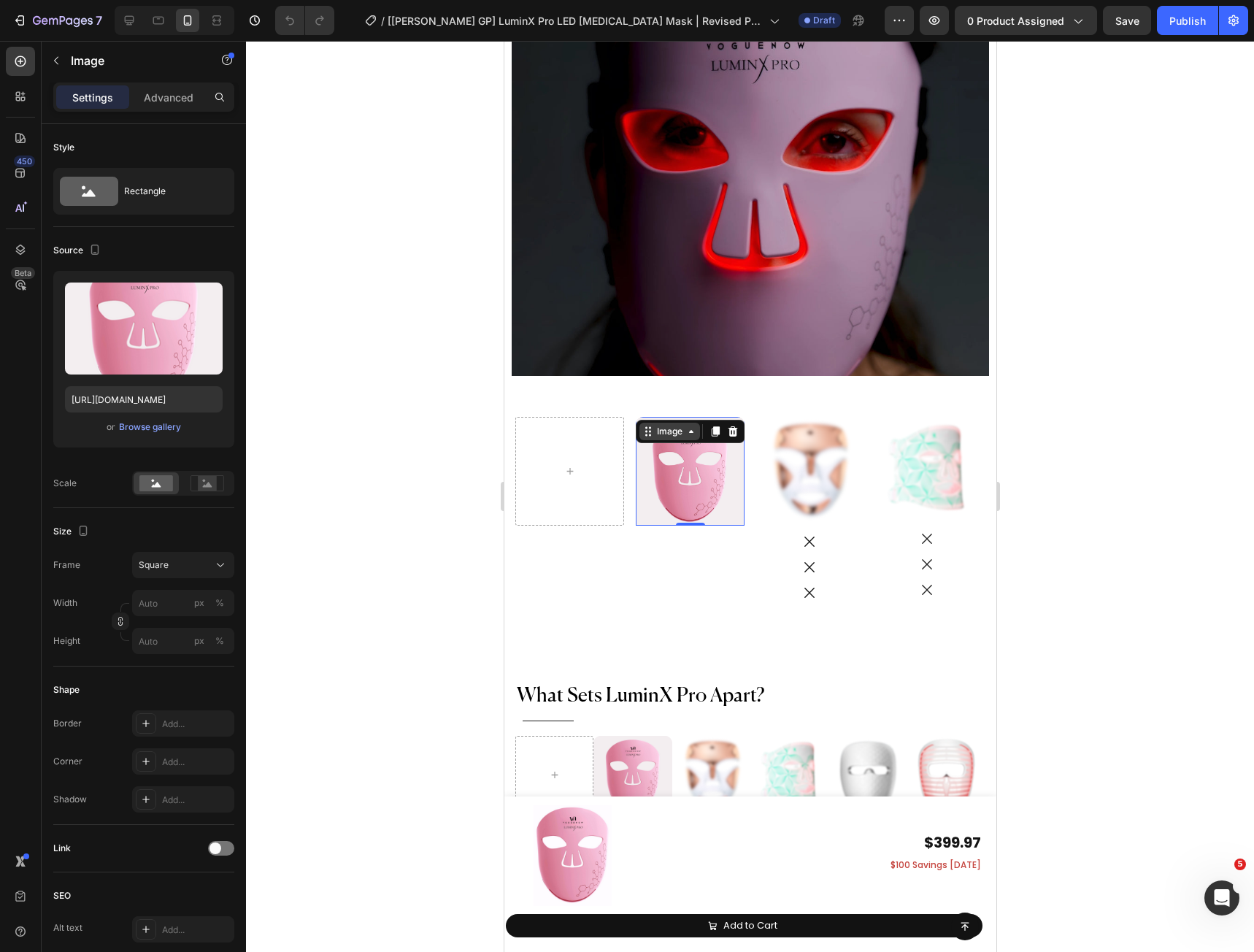
click at [662, 425] on div "Image" at bounding box center [668, 431] width 31 height 13
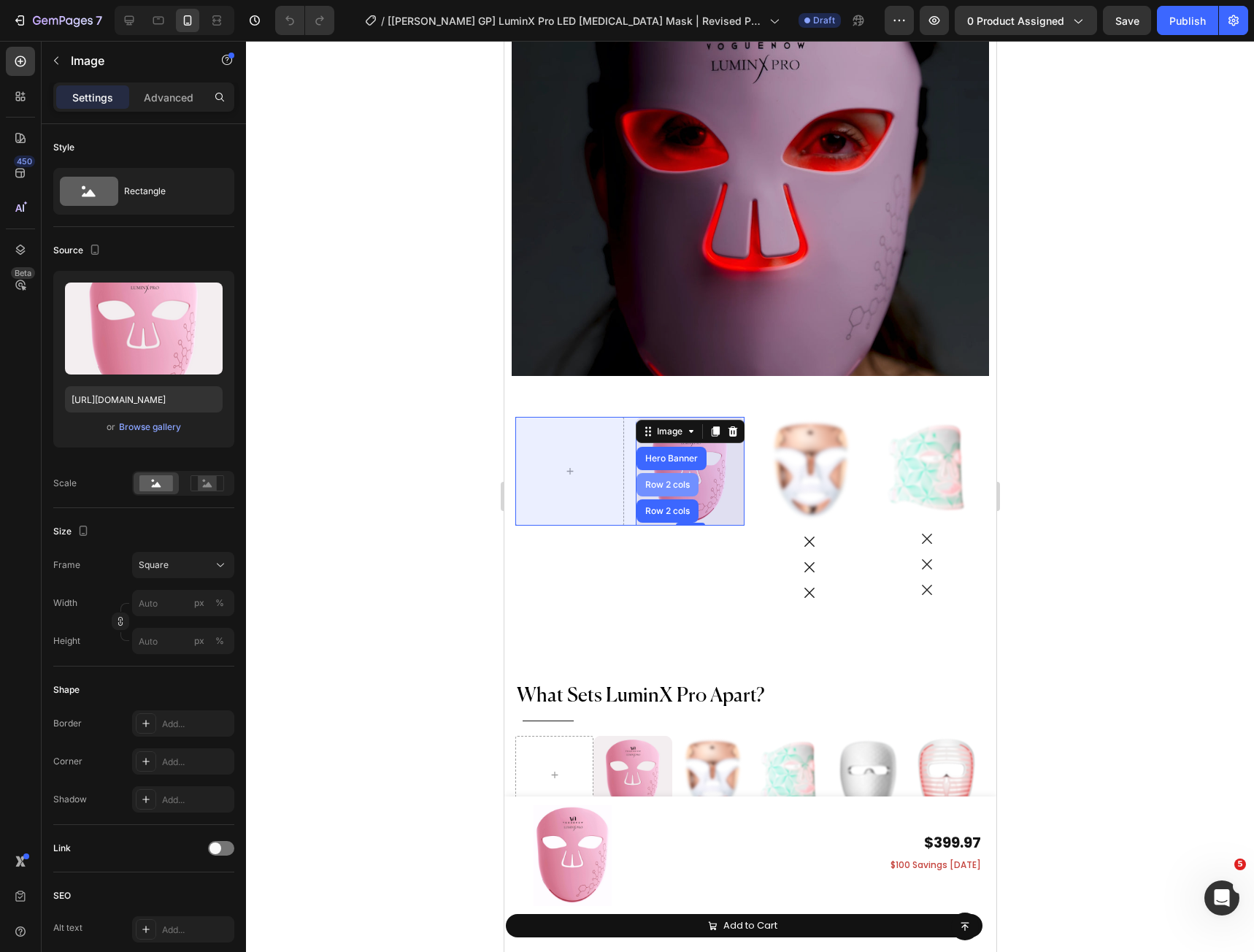
click at [667, 473] on div "Row 2 cols" at bounding box center [667, 484] width 62 height 24
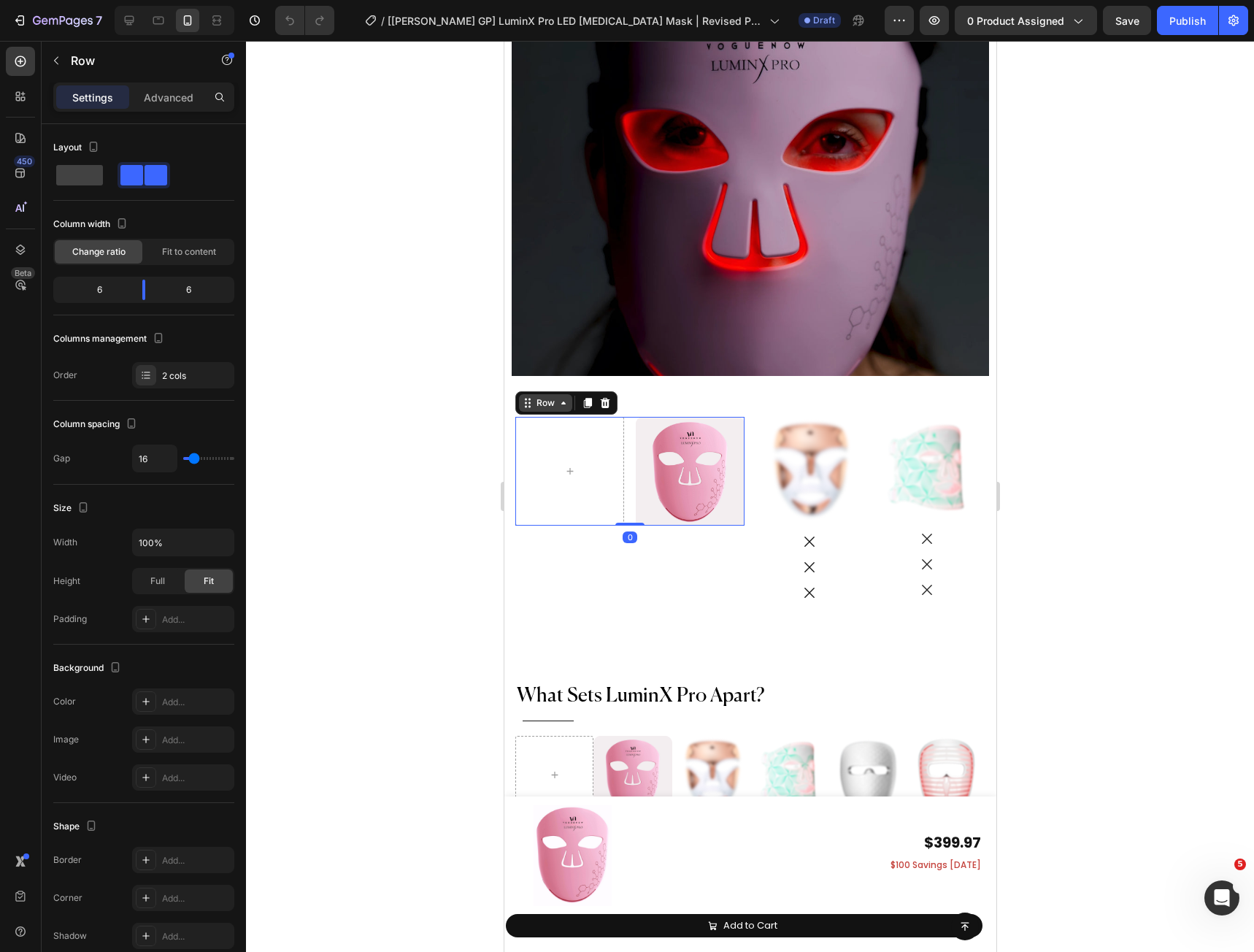
click at [542, 396] on div "Row" at bounding box center [545, 403] width 24 height 13
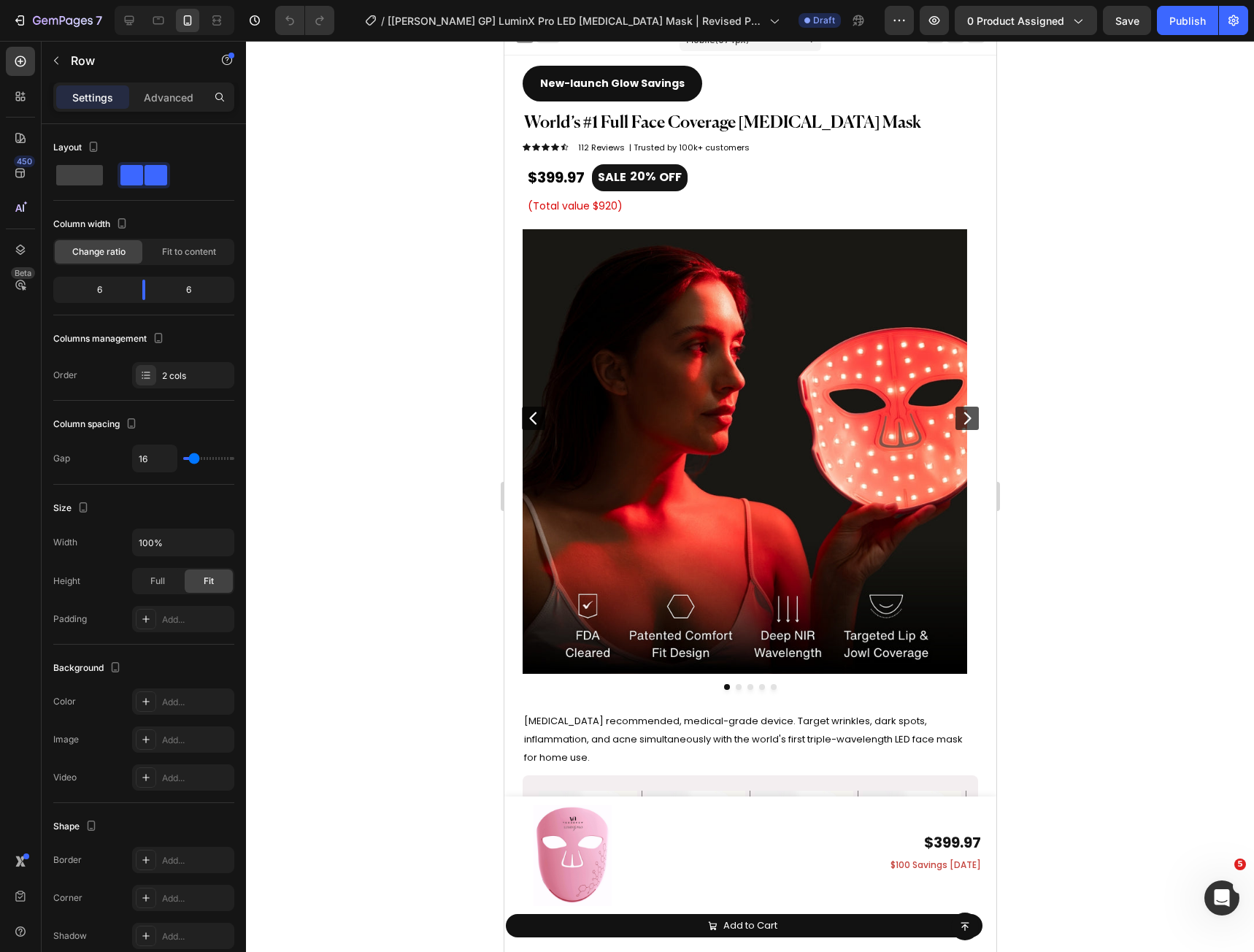
scroll to position [0, 0]
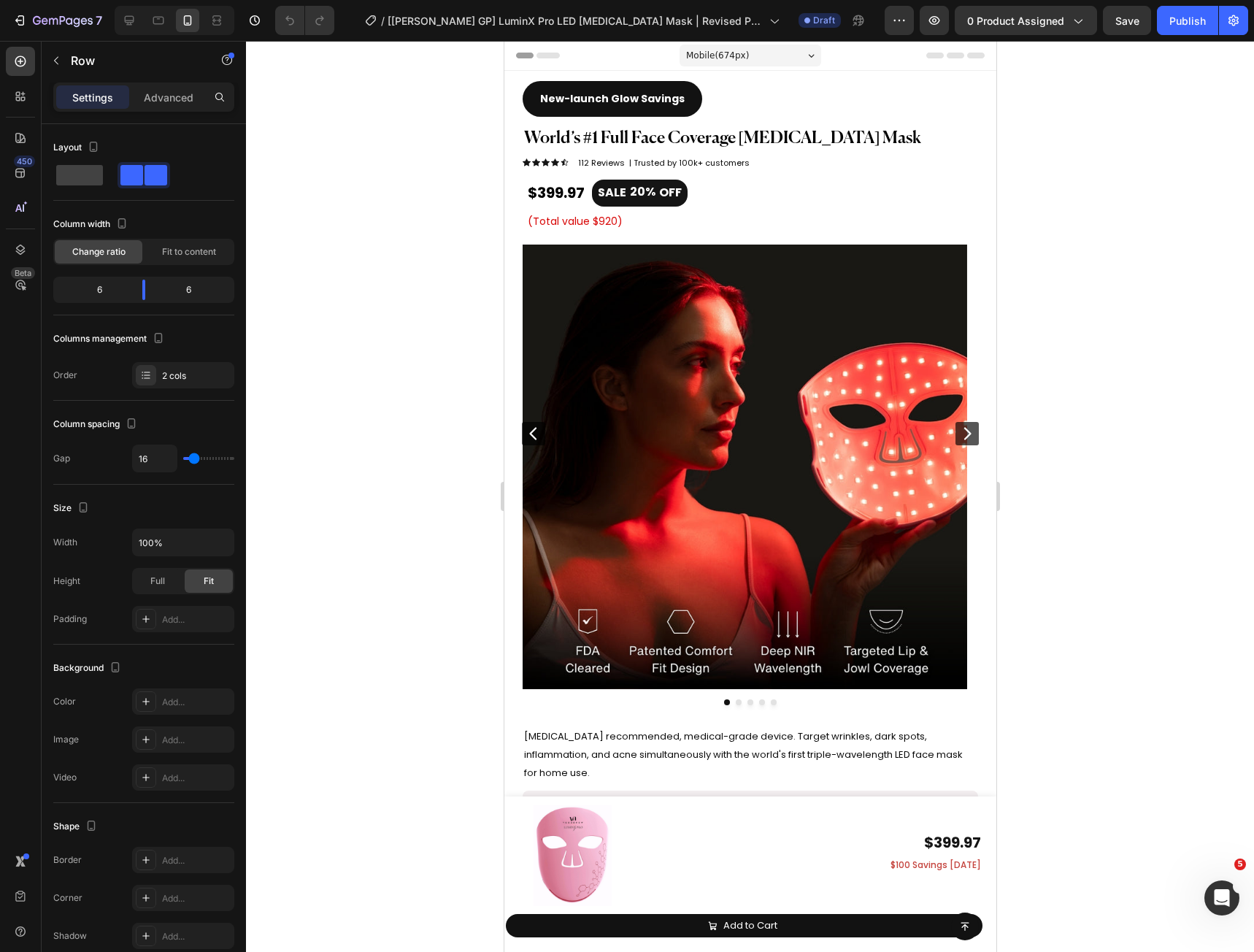
click at [784, 58] on div "Mobile ( 674 px)" at bounding box center [749, 55] width 141 height 22
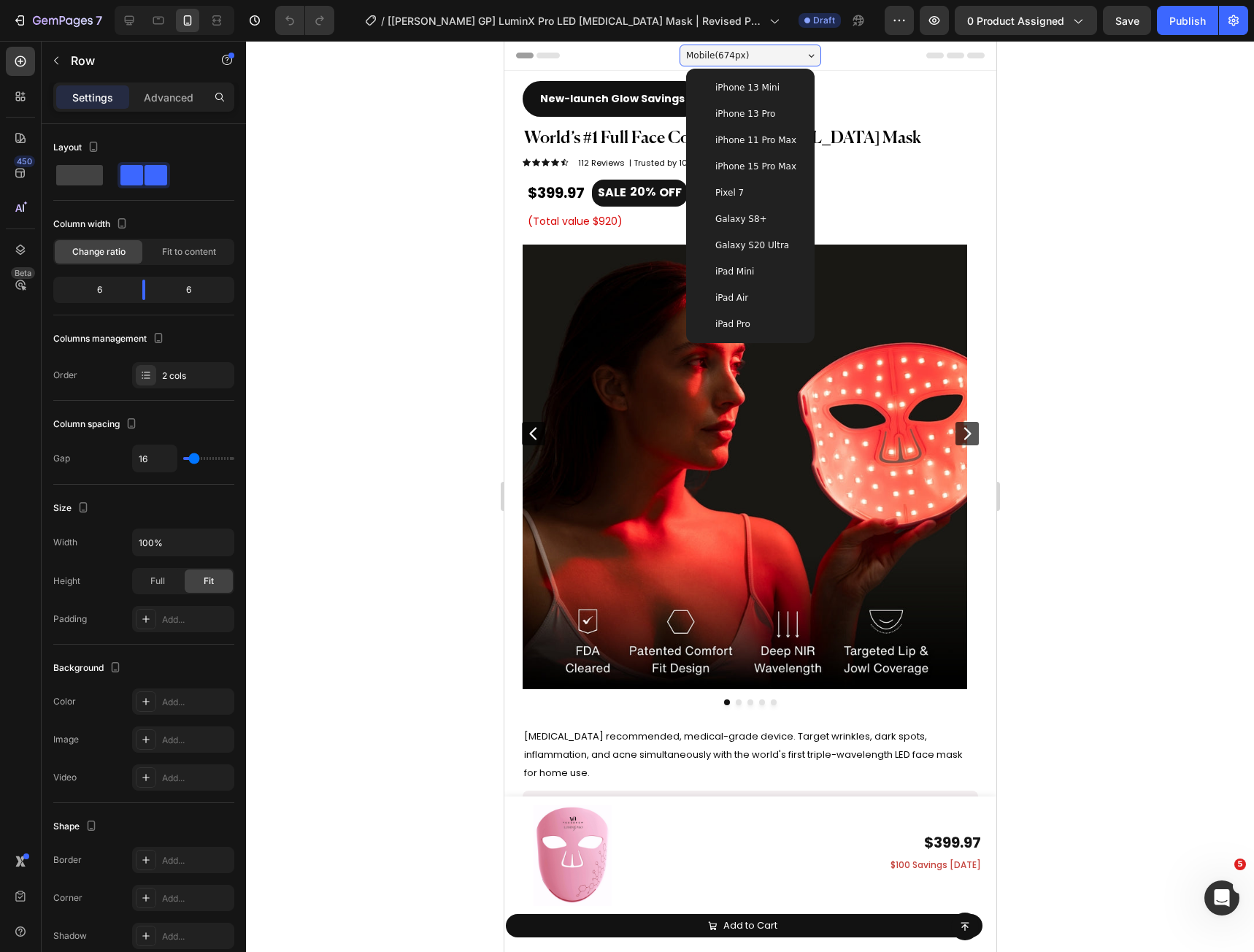
click at [755, 158] on div "iPhone 15 Pro Max" at bounding box center [749, 167] width 117 height 26
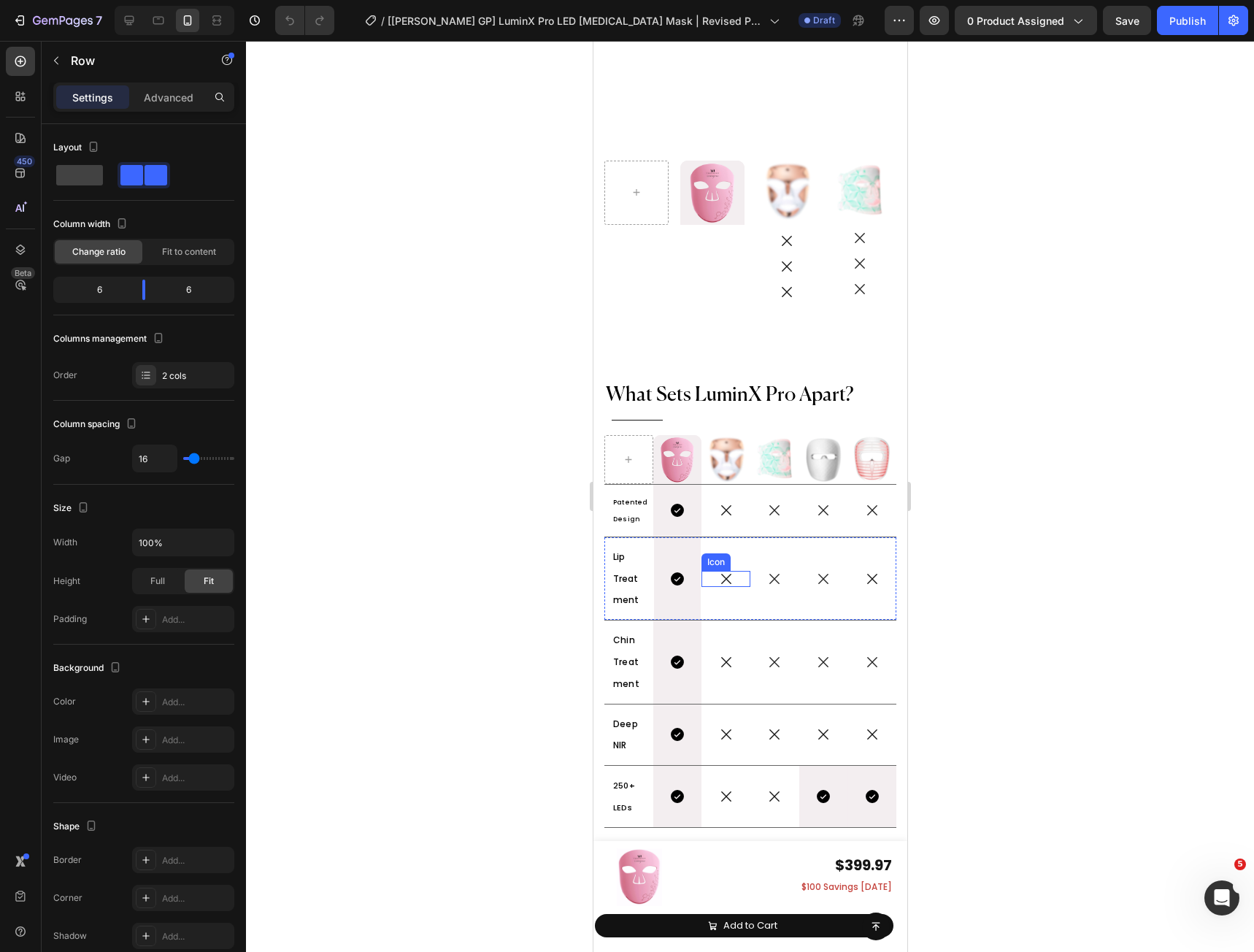
scroll to position [7040, 0]
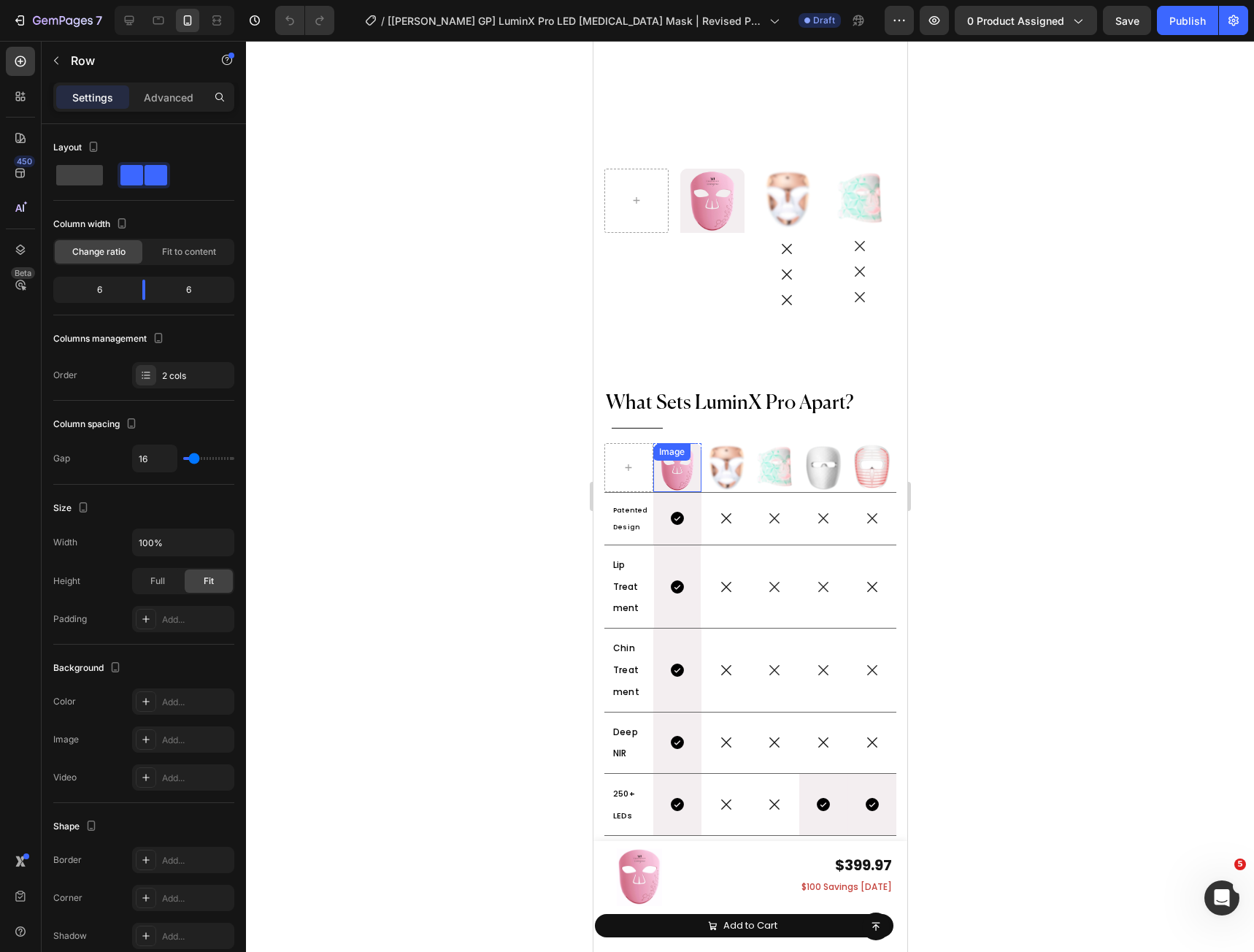
click at [677, 476] on img at bounding box center [677, 468] width 49 height 49
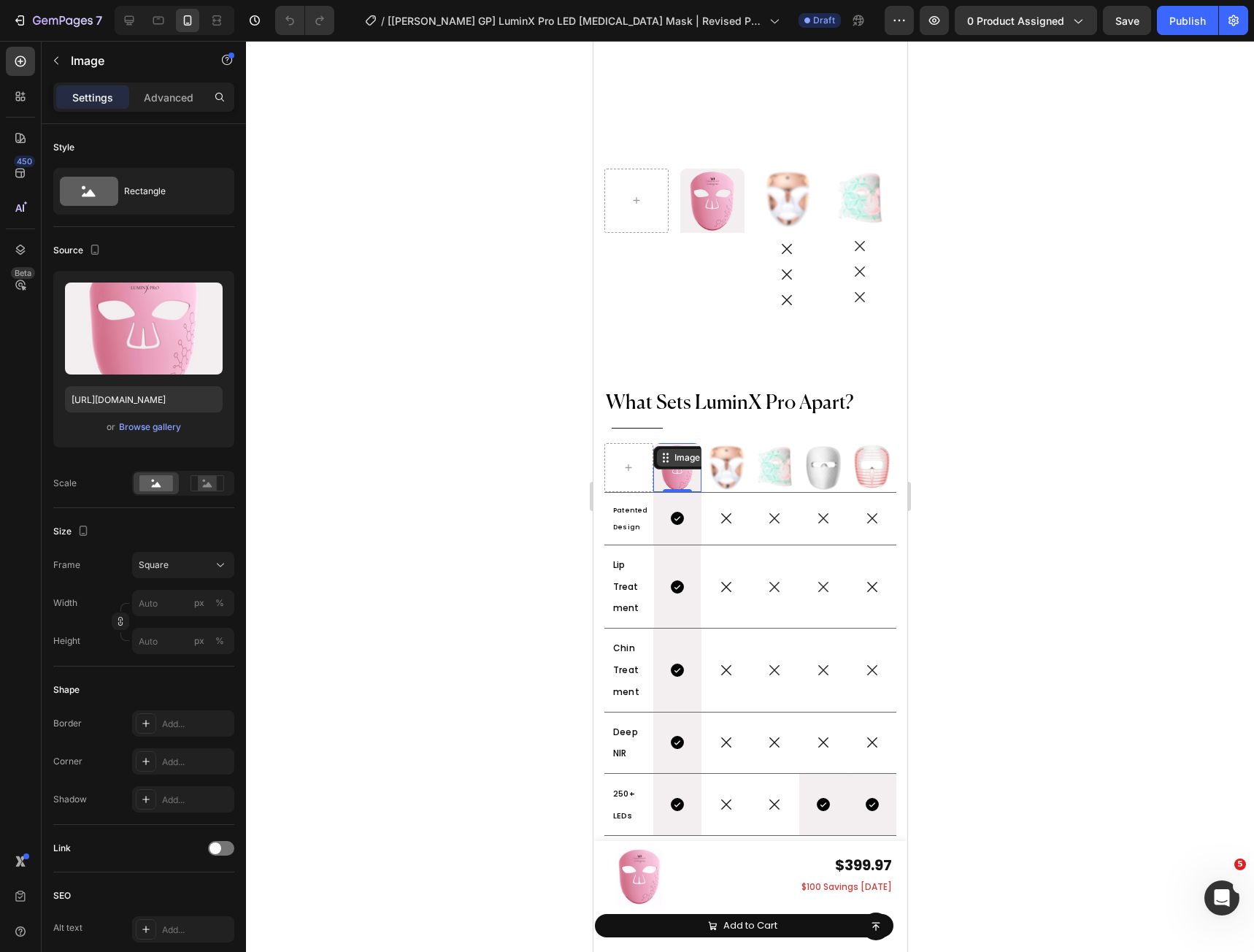
click at [673, 456] on div "Image Hero Banner Row Image Icon Icon Icon Image Icon Icon Icon Image Icon Icon…" at bounding box center [749, 507] width 292 height 677
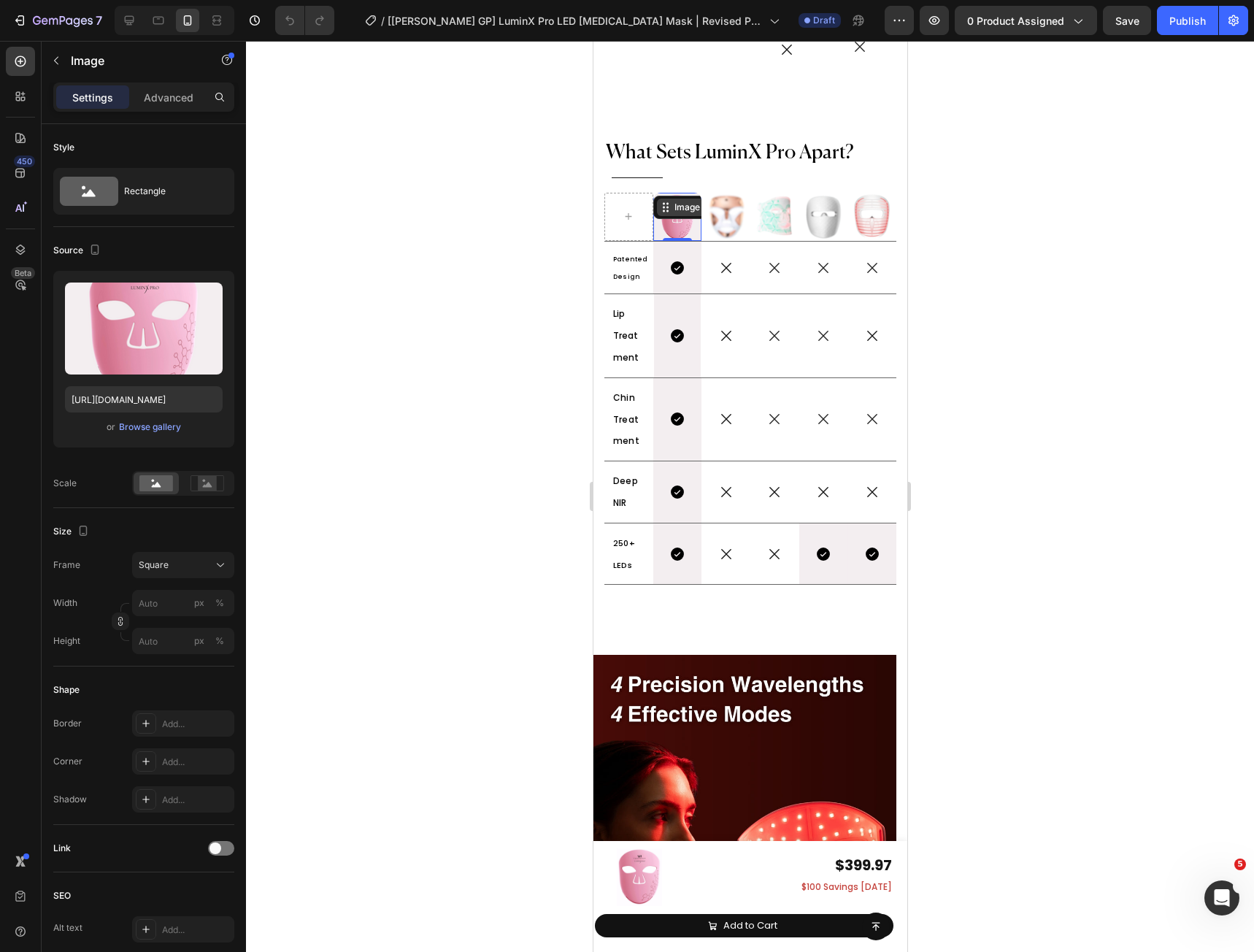
click at [670, 202] on div "Image" at bounding box center [686, 207] width 60 height 18
click at [24, 250] on icon at bounding box center [21, 250] width 15 height 15
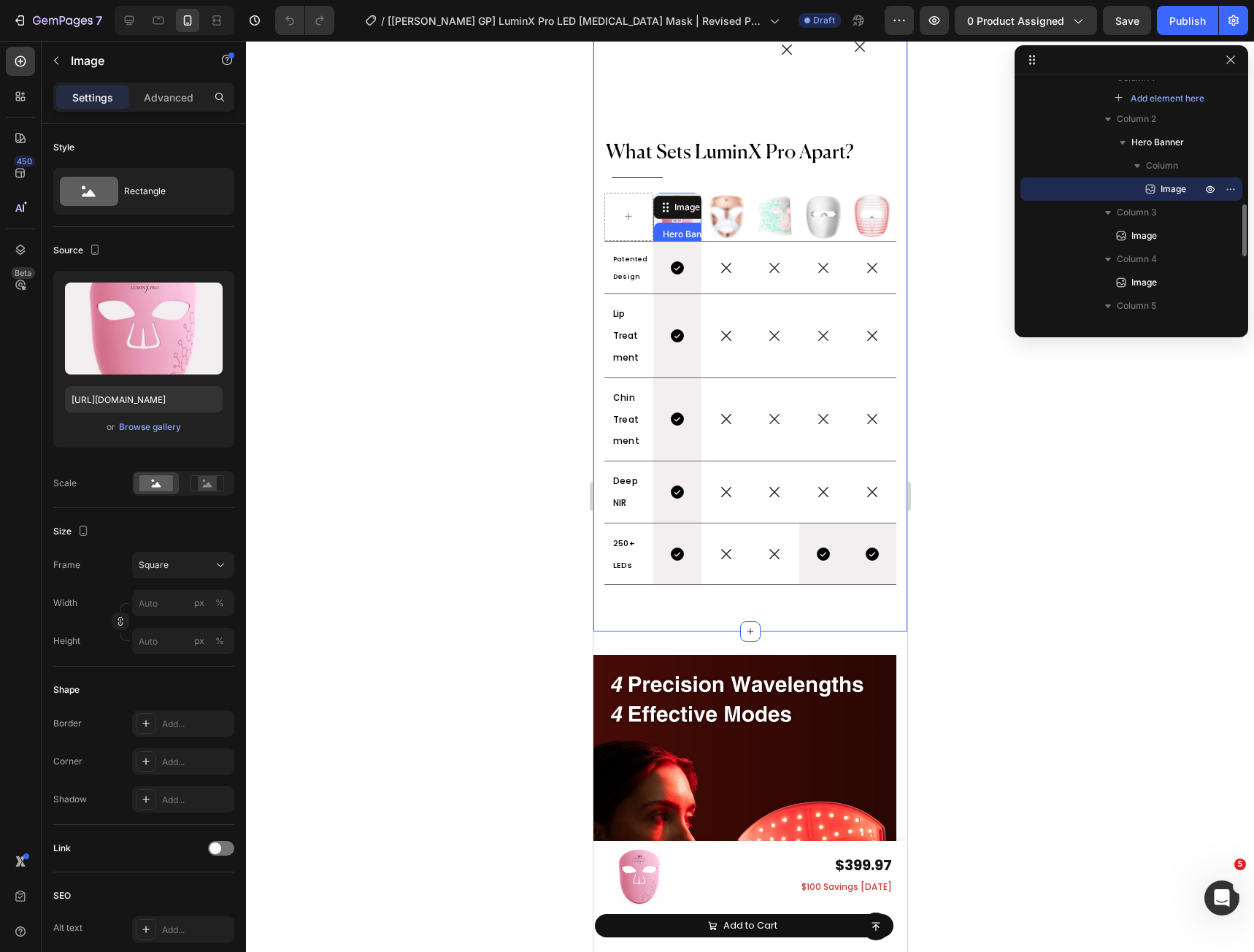
scroll to position [379, 0]
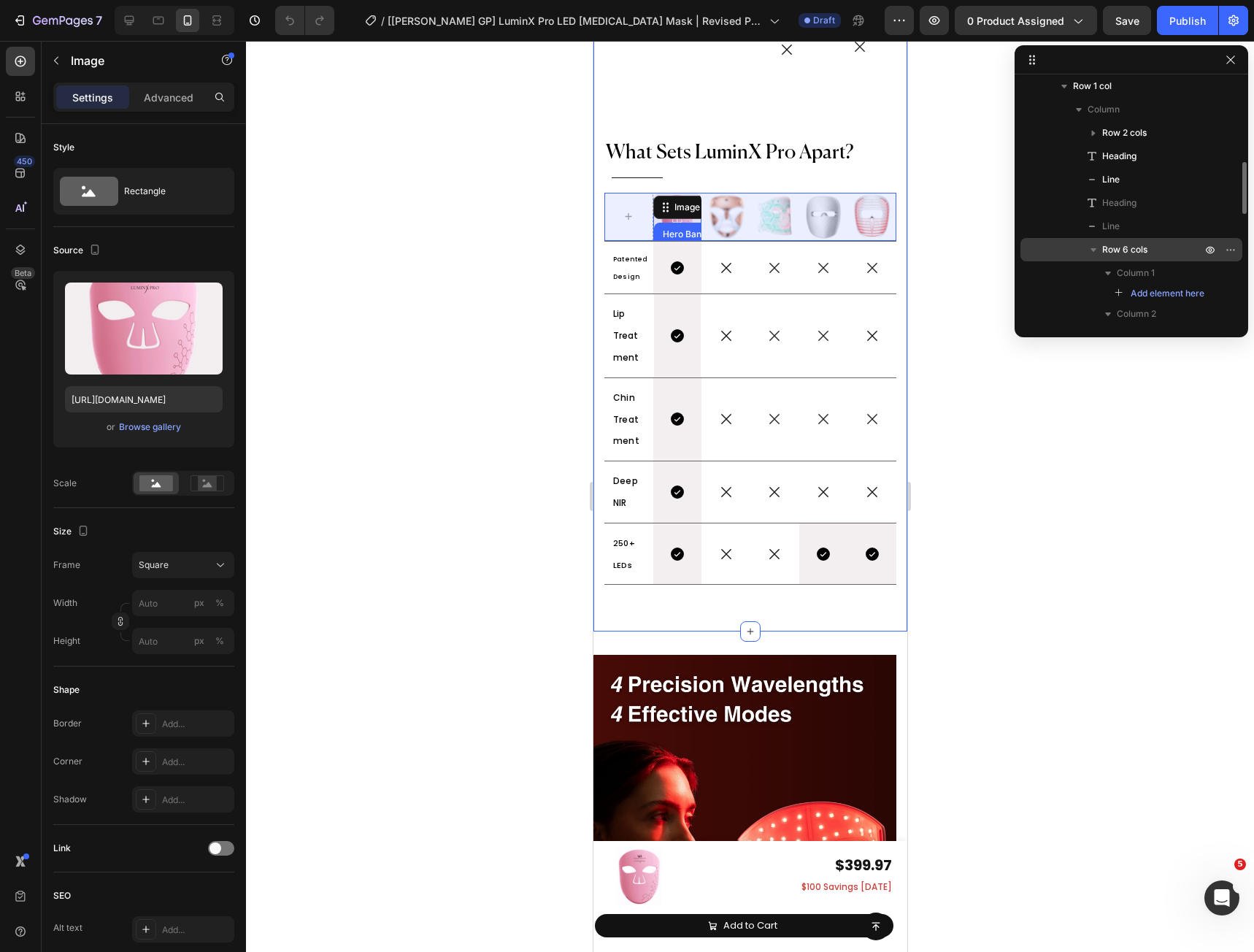
click at [1099, 251] on icon "button" at bounding box center [1093, 250] width 15 height 15
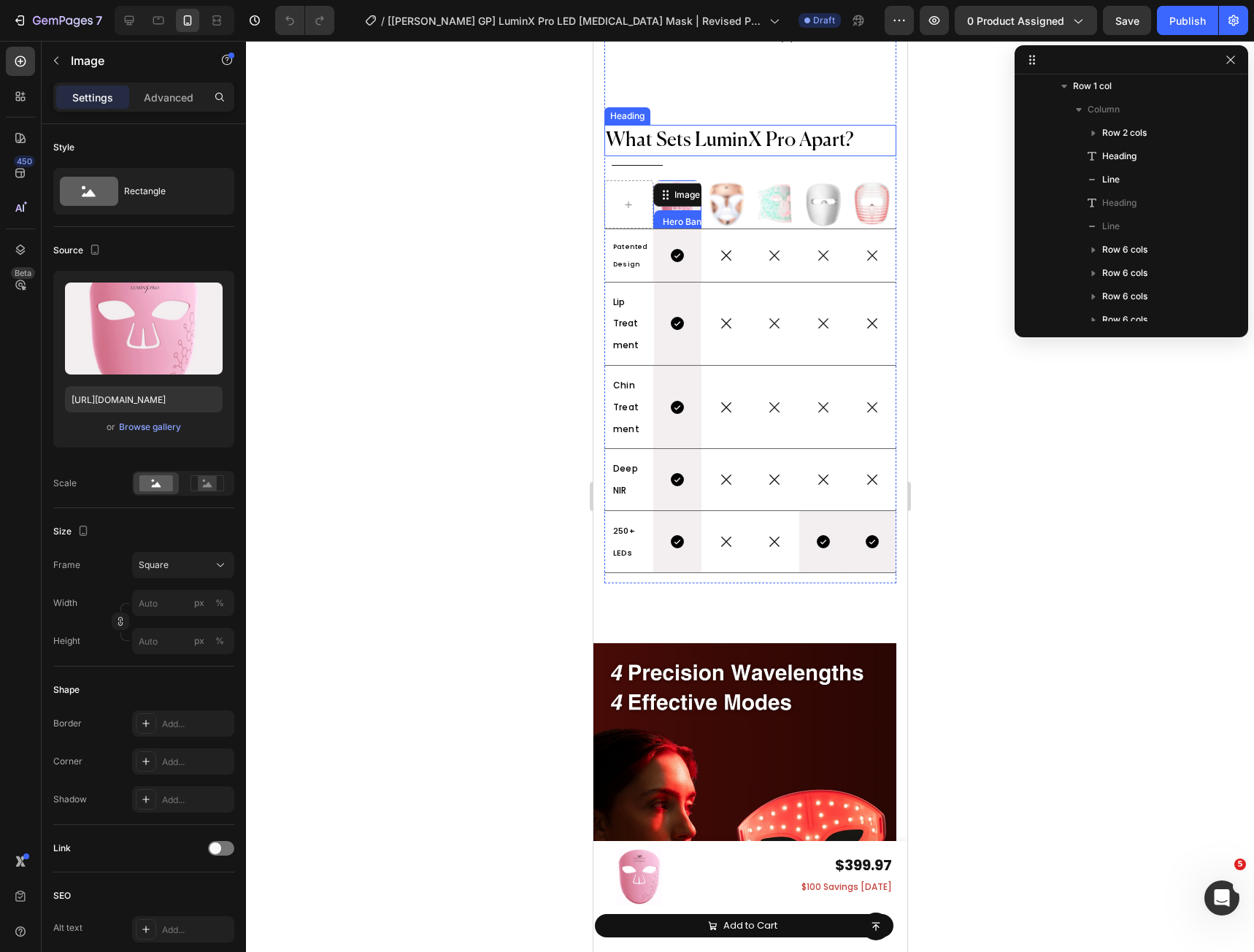
scroll to position [6846, 0]
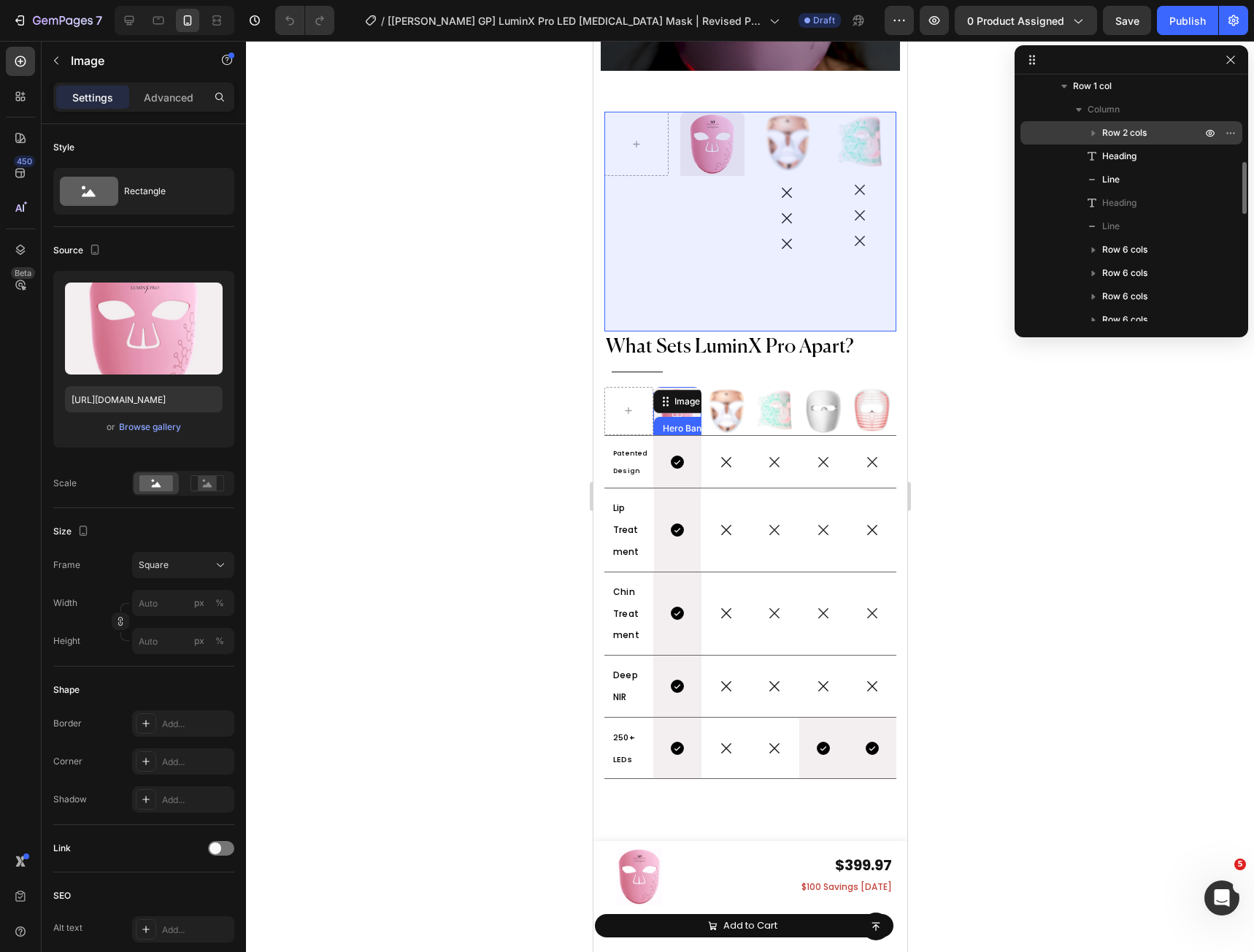
click at [1090, 131] on icon "button" at bounding box center [1093, 133] width 15 height 15
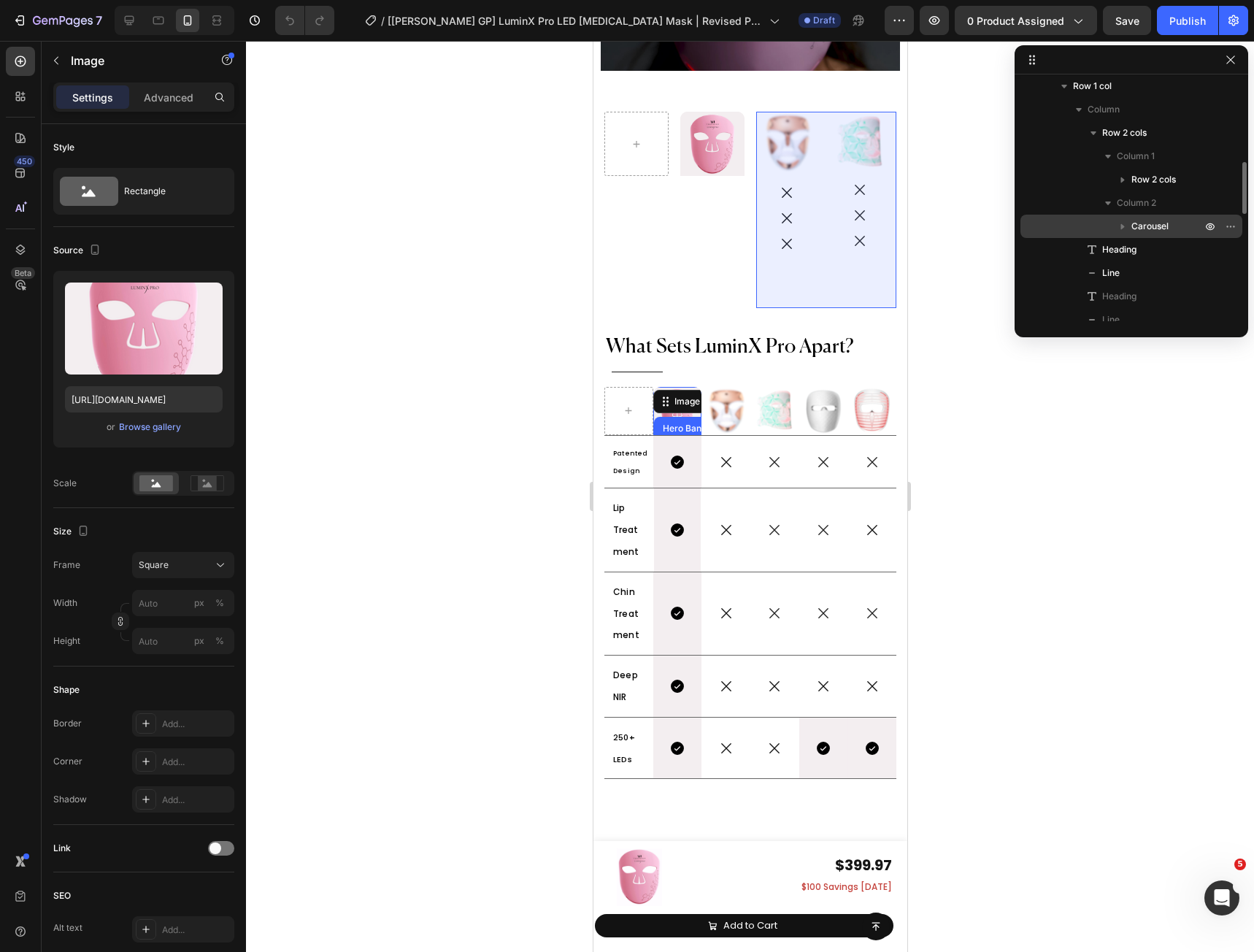
click at [1130, 227] on button "button" at bounding box center [1122, 226] width 18 height 18
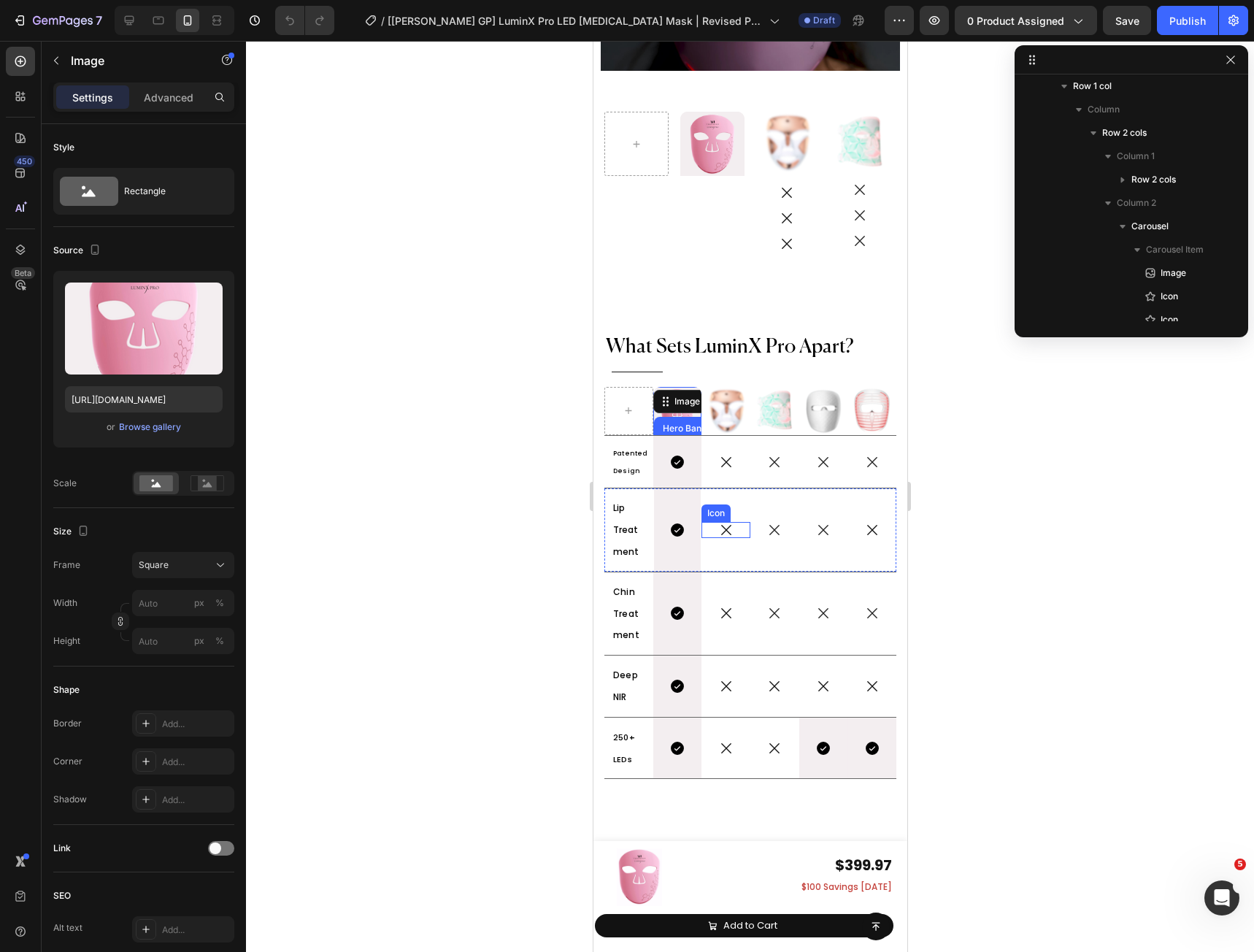
scroll to position [6651, 0]
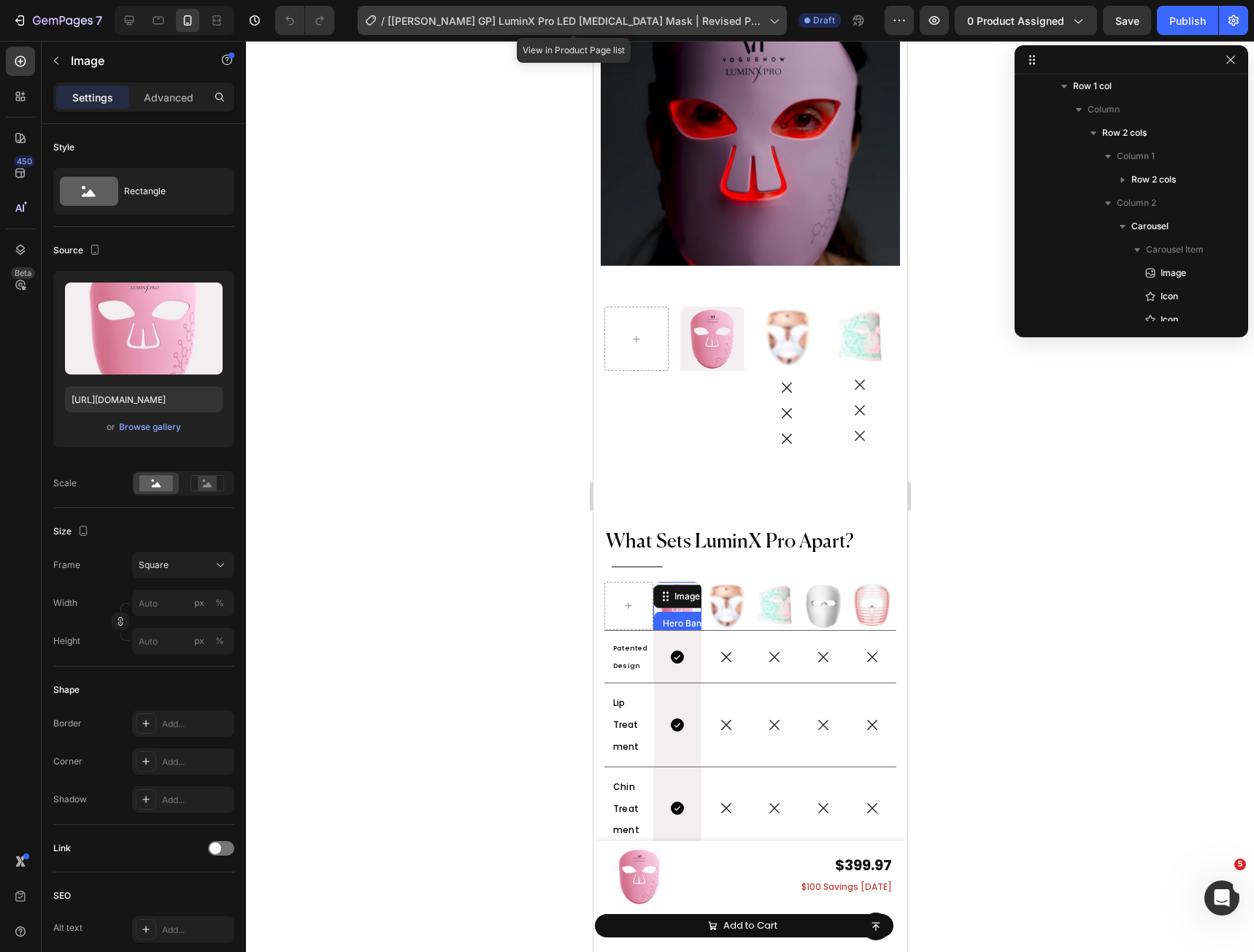
click at [768, 18] on div "/ [[PERSON_NAME] GP] LuminX Pro LED [MEDICAL_DATA] Mask | Revised Product Page …" at bounding box center [572, 20] width 429 height 29
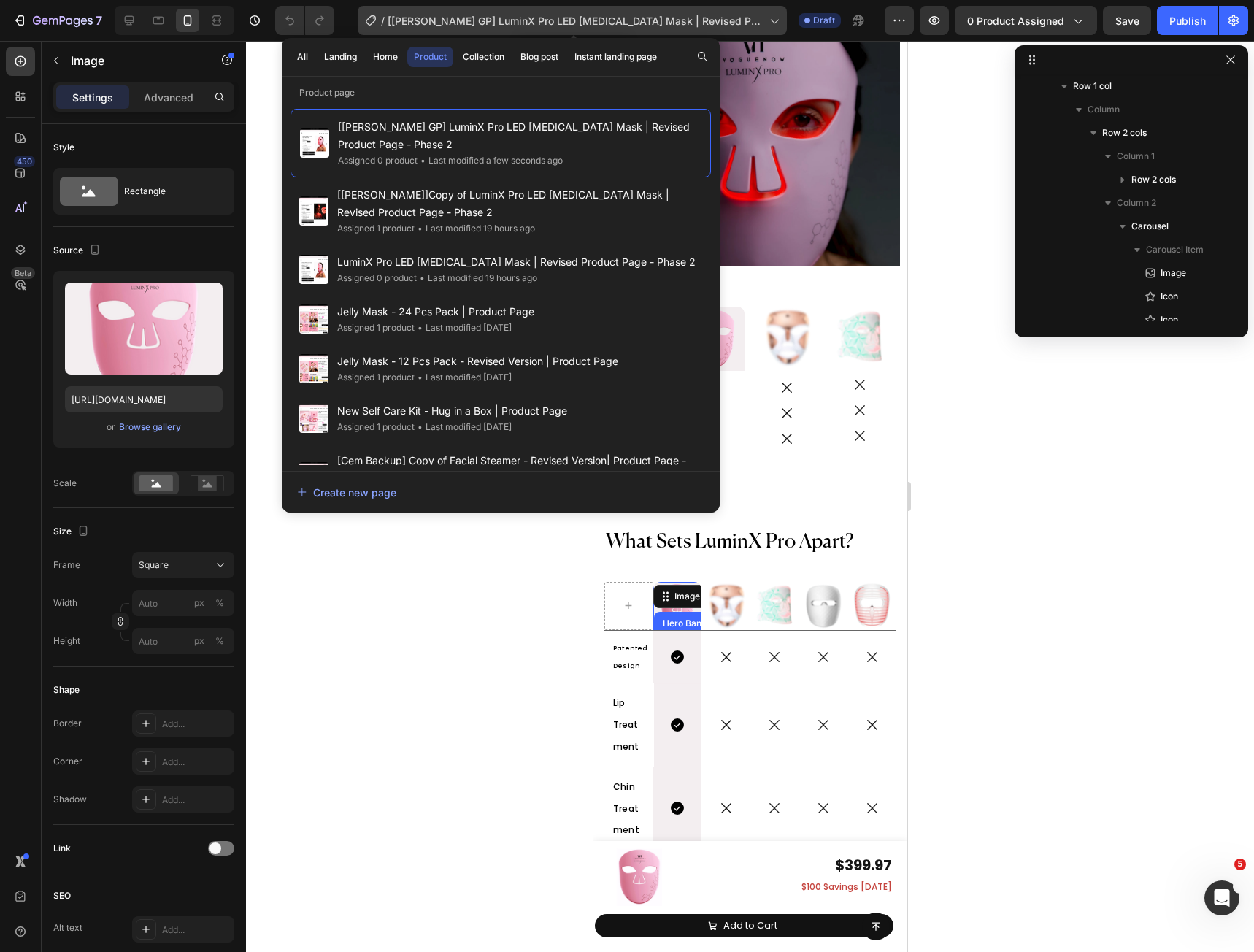
click at [771, 18] on icon at bounding box center [774, 21] width 15 height 15
